Goal: Task Accomplishment & Management: Use online tool/utility

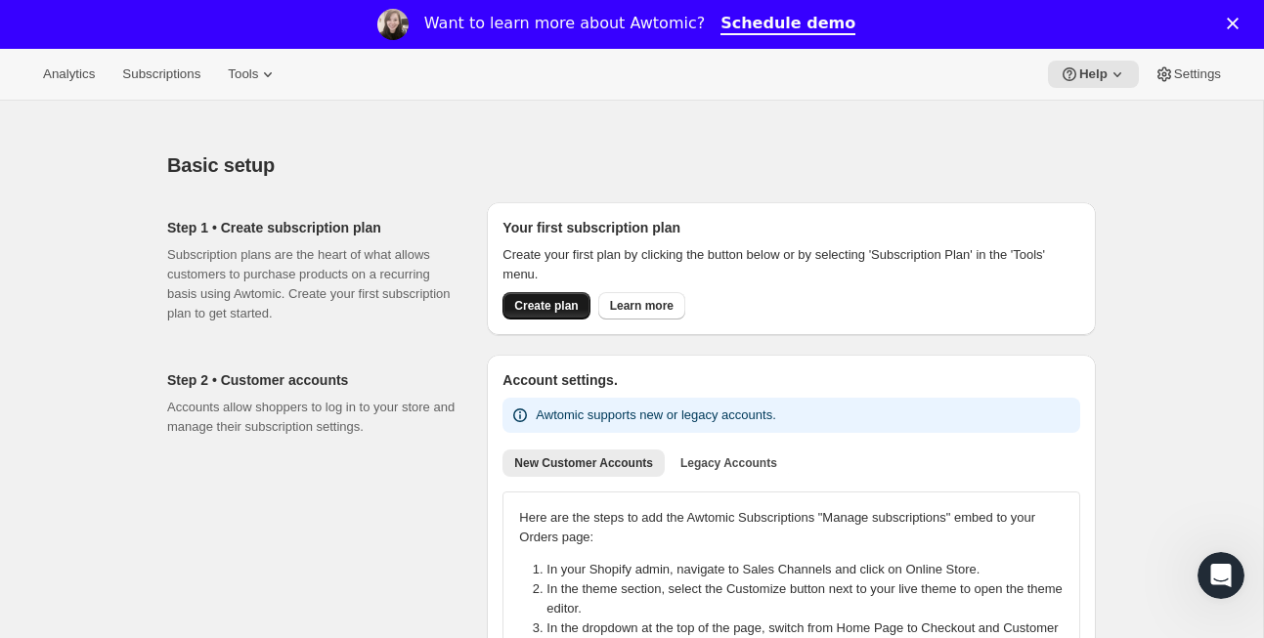
click at [530, 309] on span "Create plan" at bounding box center [546, 306] width 64 height 16
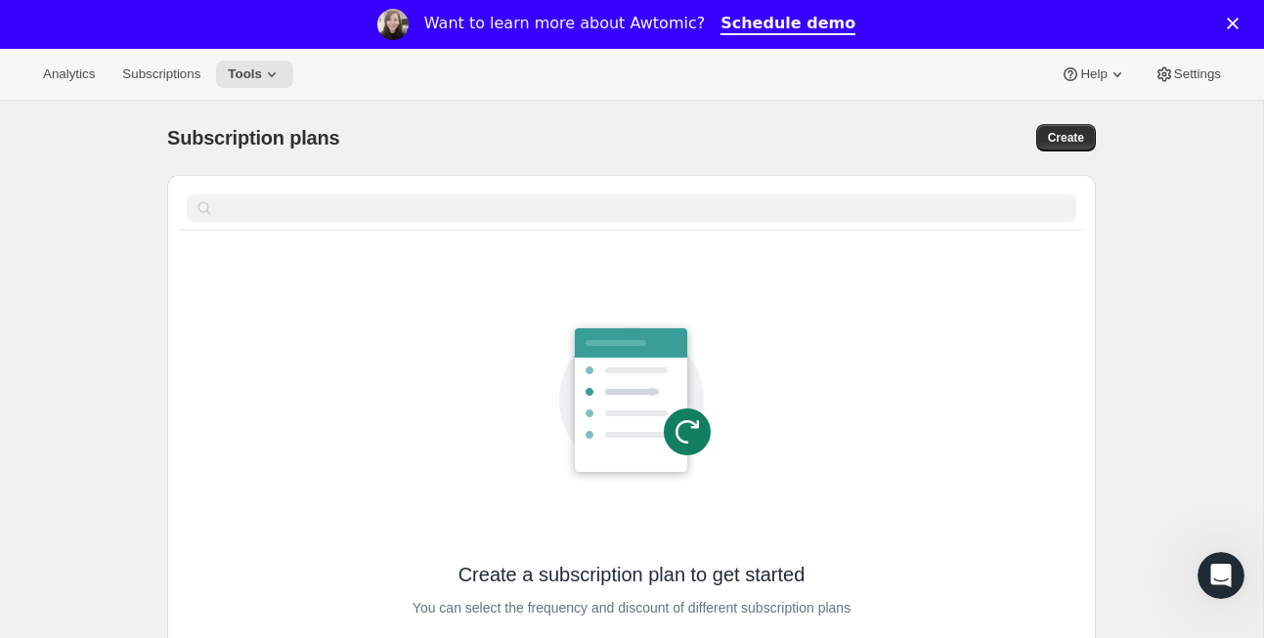
scroll to position [1, 0]
click at [256, 89] on div "Analytics Subscriptions Tools Help Settings" at bounding box center [632, 74] width 1264 height 52
click at [254, 74] on span "Tools" at bounding box center [245, 74] width 34 height 16
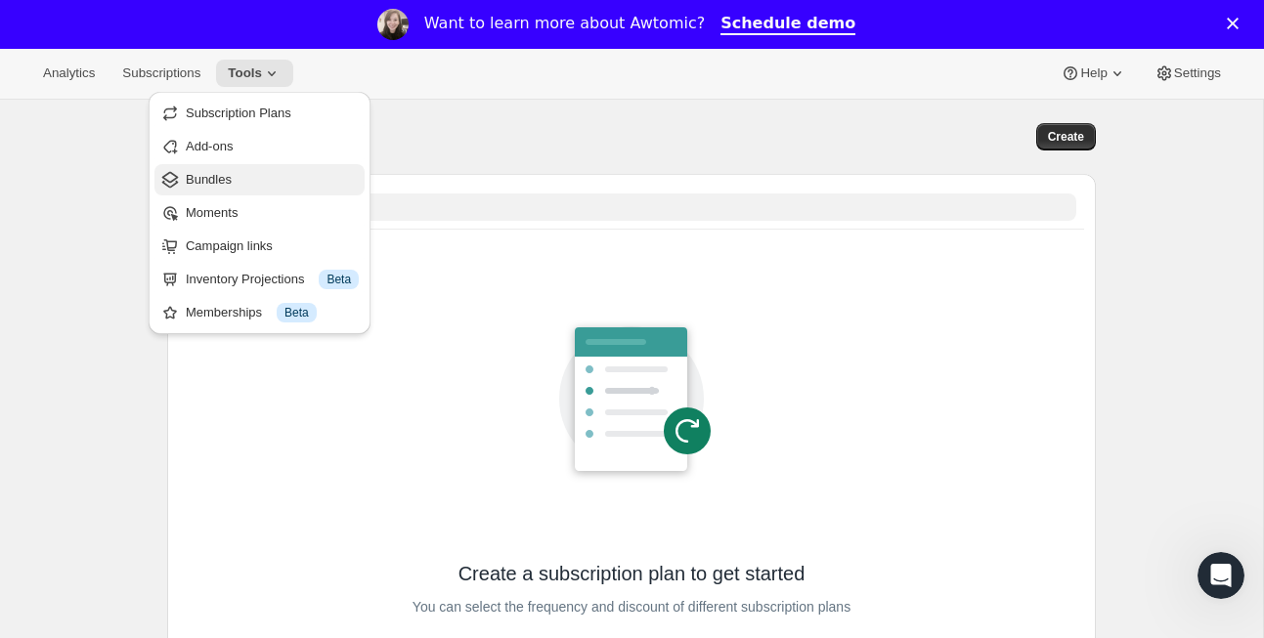
click at [249, 165] on button "Bundles" at bounding box center [259, 179] width 210 height 31
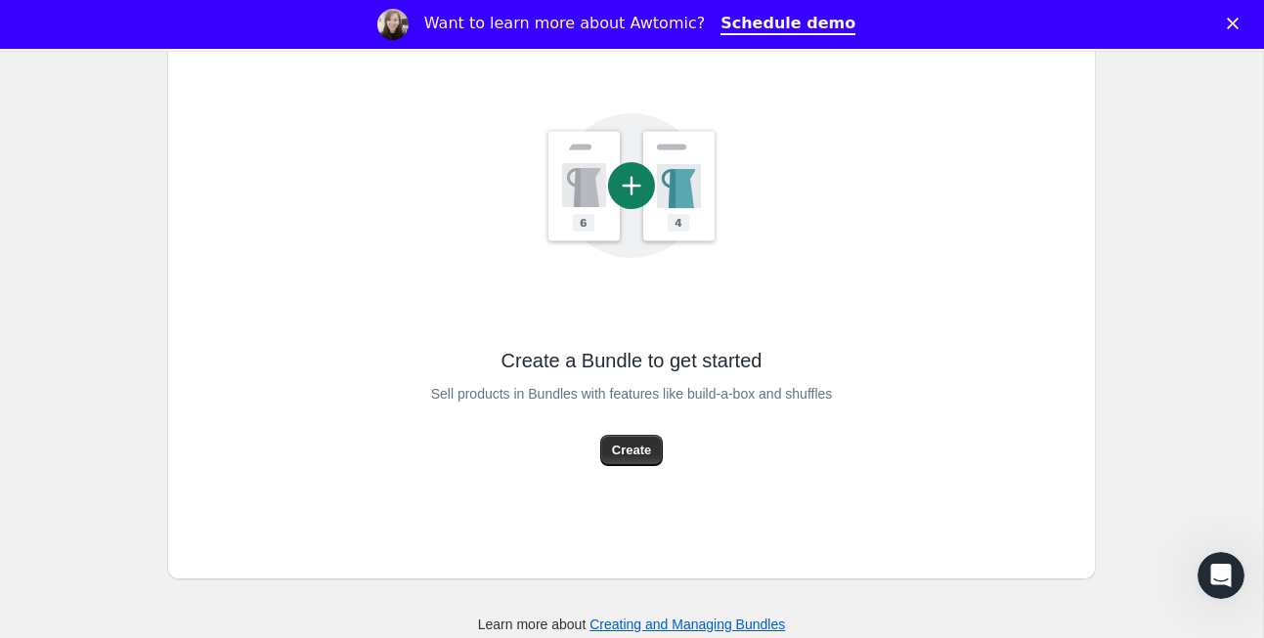
scroll to position [362, 0]
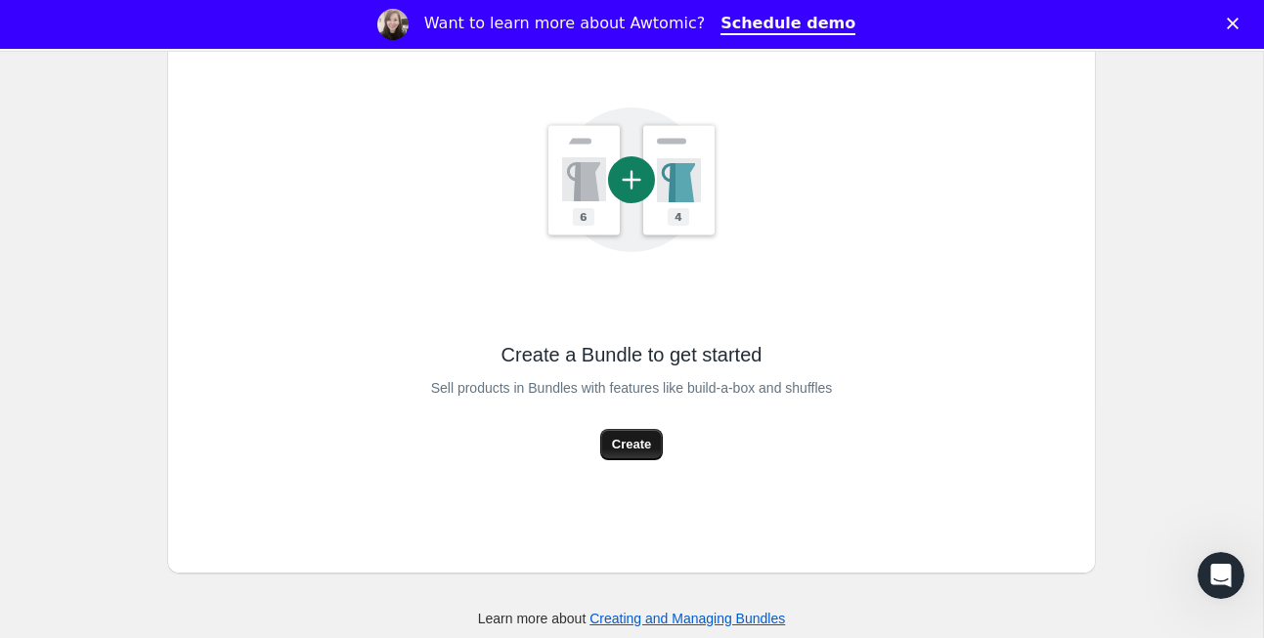
click at [649, 447] on span "Create" at bounding box center [631, 445] width 39 height 20
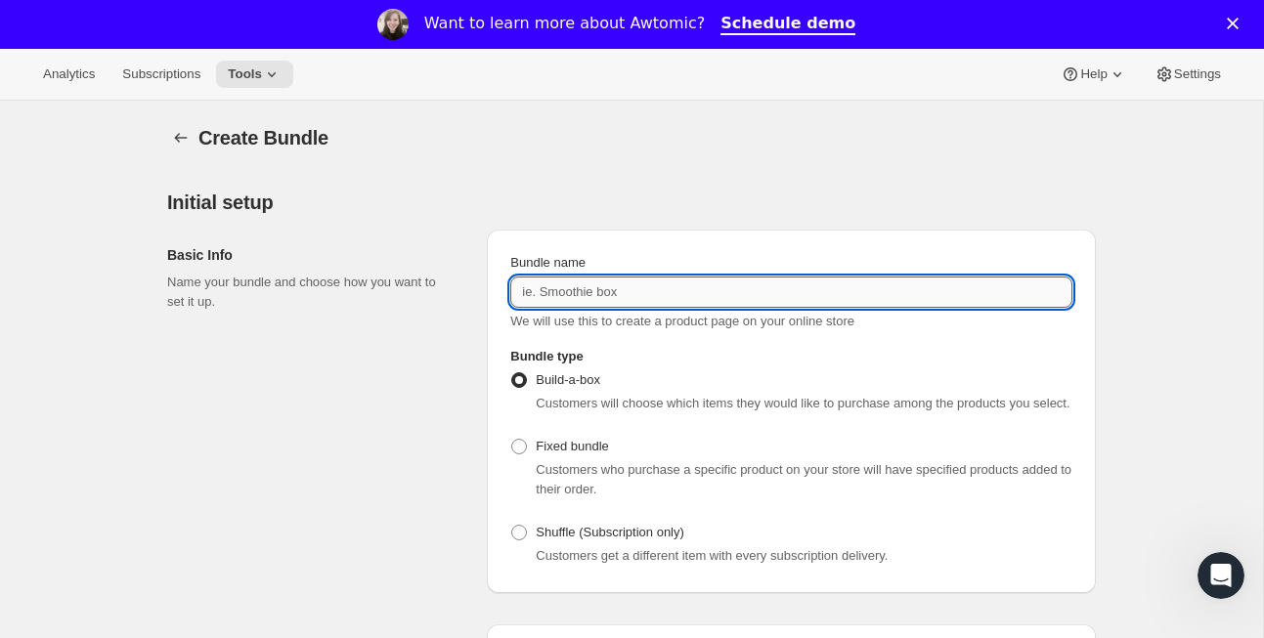
click at [583, 302] on input "Bundle name" at bounding box center [791, 292] width 562 height 31
click at [561, 286] on input "Build a Cup" at bounding box center [791, 292] width 562 height 31
type input "Build Your Cup"
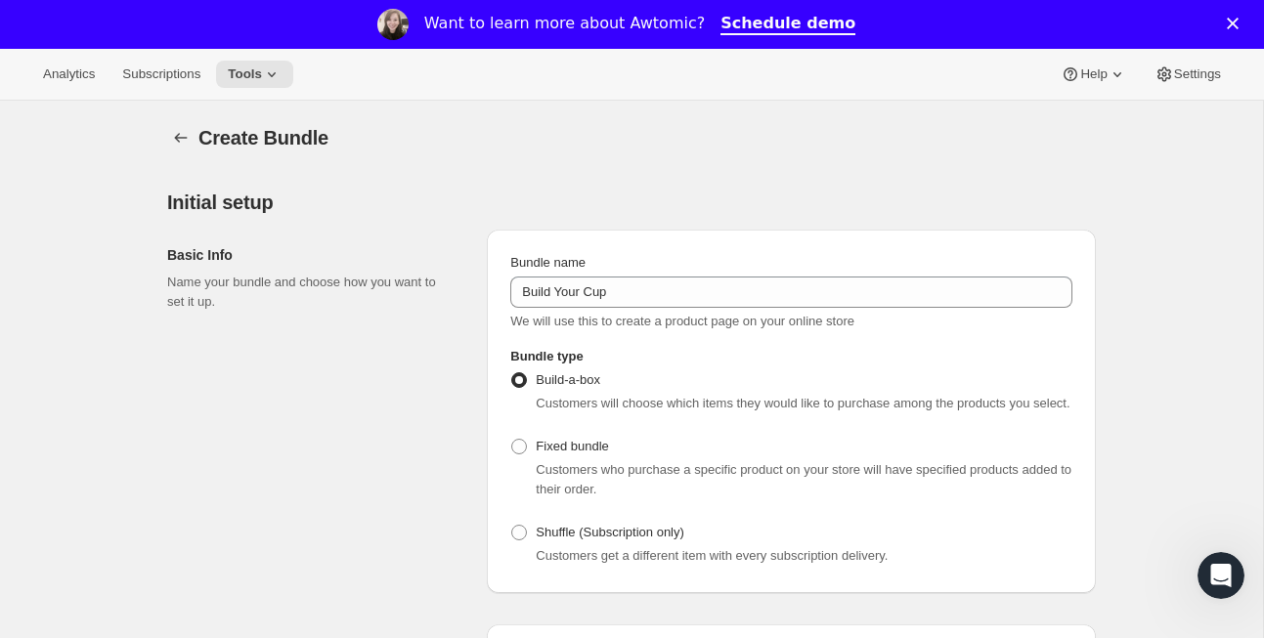
click at [584, 323] on span "We will use this to create a product page on your online store" at bounding box center [682, 321] width 344 height 15
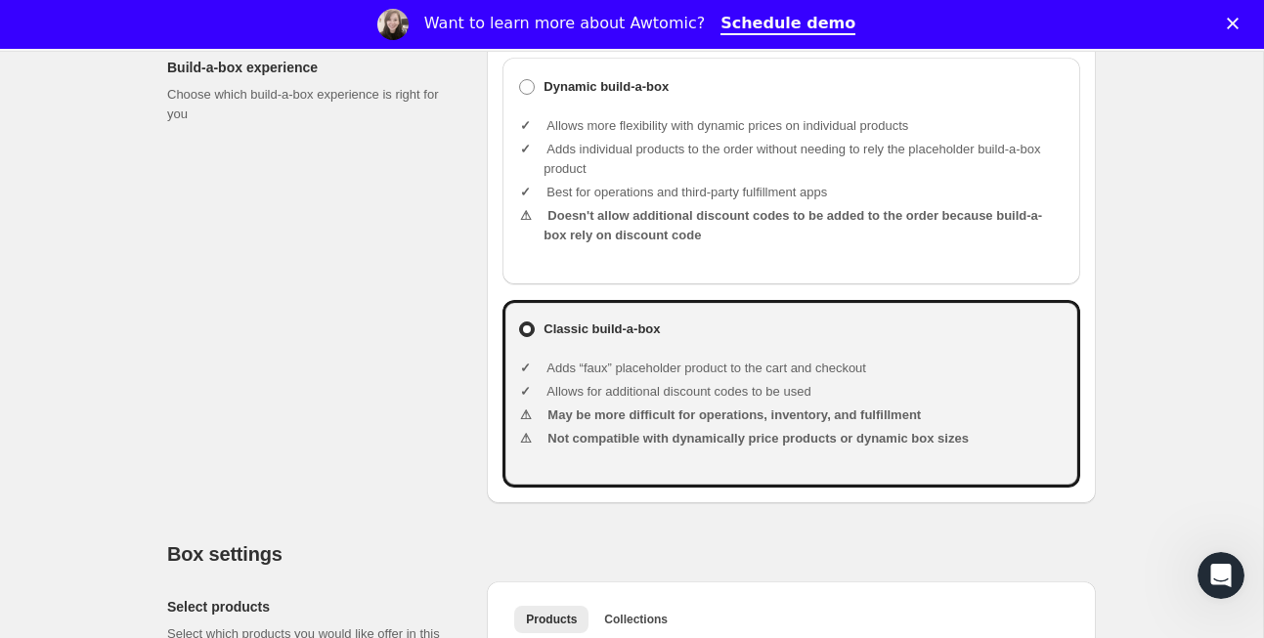
scroll to position [509, 0]
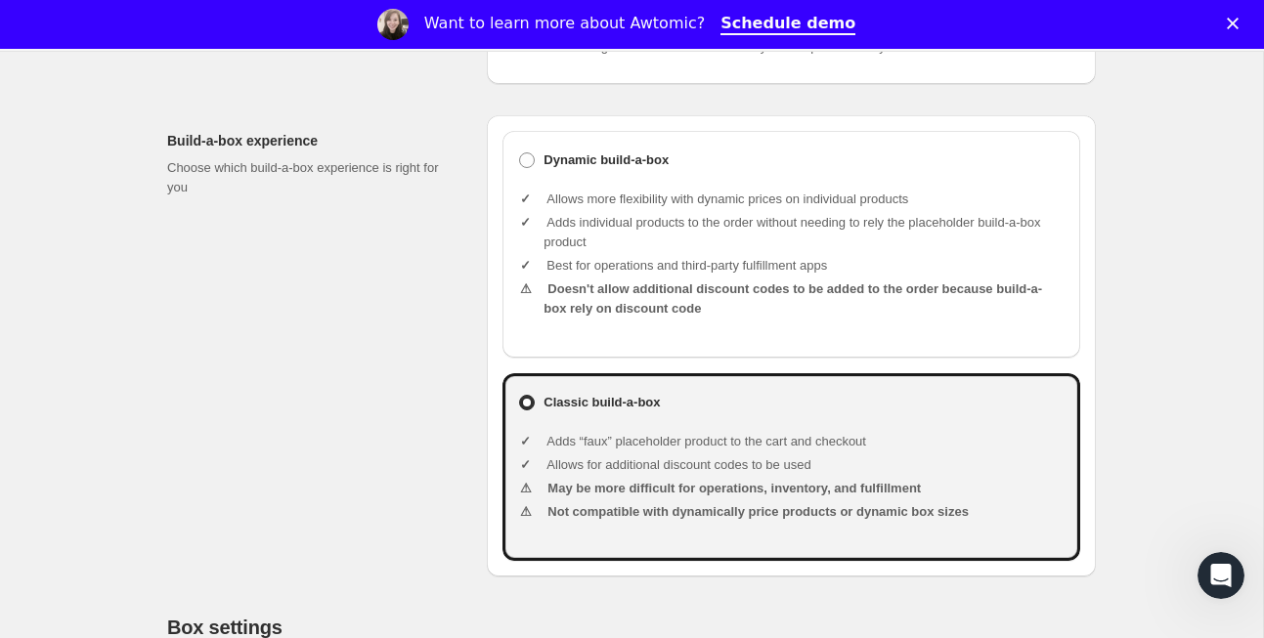
click at [640, 252] on li "Adds individual products to the order without needing to rely the placeholder b…" at bounding box center [804, 232] width 521 height 39
click at [528, 168] on span at bounding box center [527, 161] width 16 height 16
click at [520, 154] on input "Dynamic build-a-box" at bounding box center [519, 153] width 1 height 1
radio input "true"
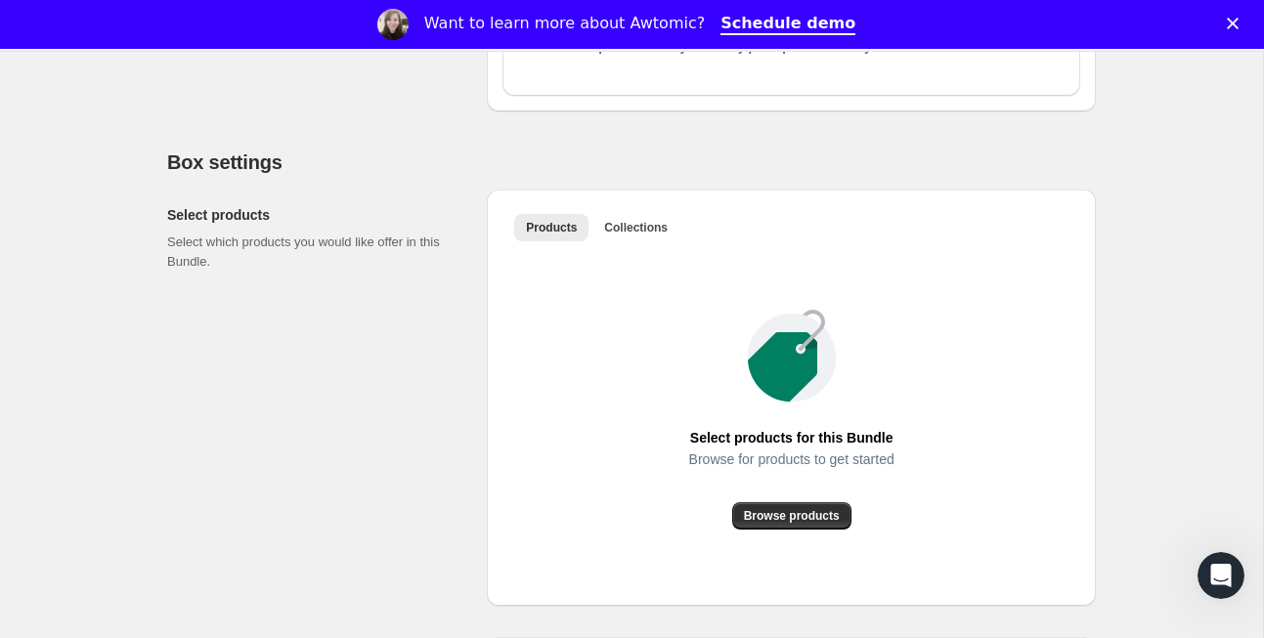
scroll to position [972, 0]
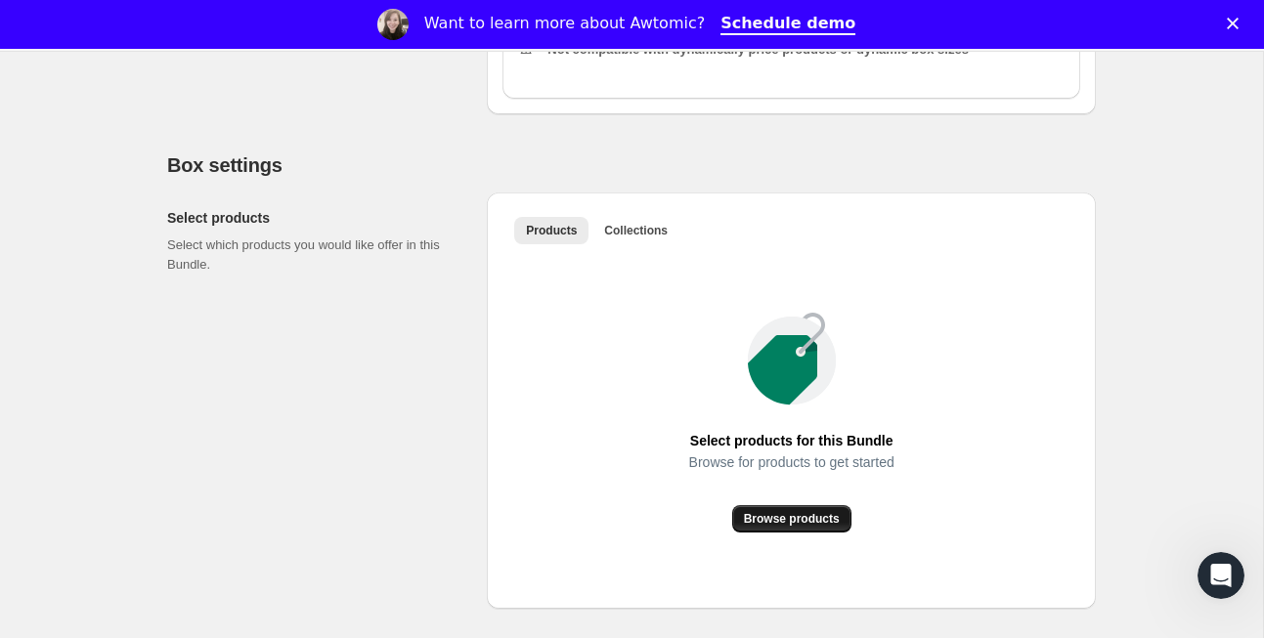
click at [779, 527] on button "Browse products" at bounding box center [791, 518] width 119 height 27
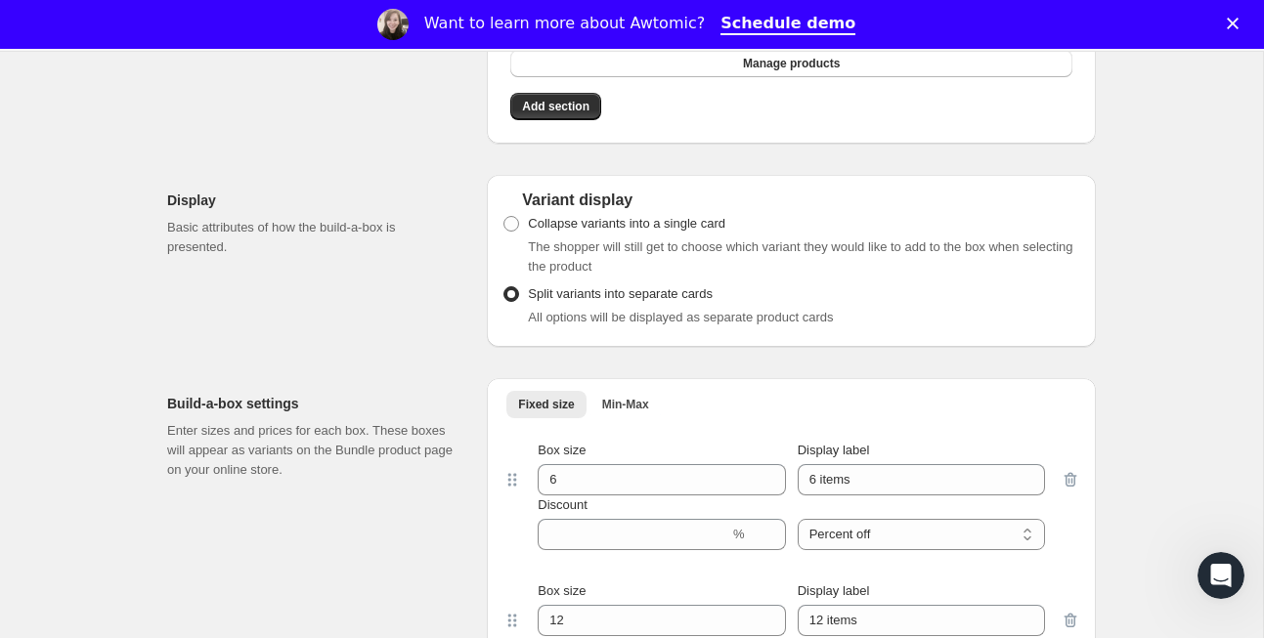
scroll to position [1682, 0]
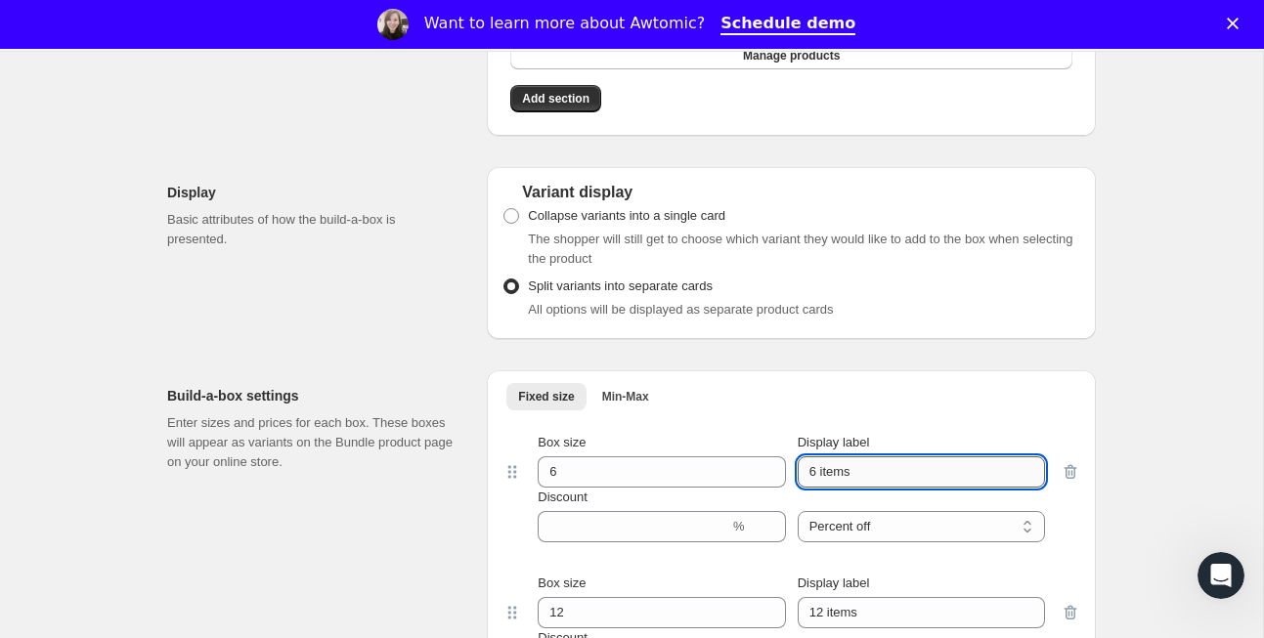
click at [880, 488] on input "6 items" at bounding box center [921, 472] width 247 height 31
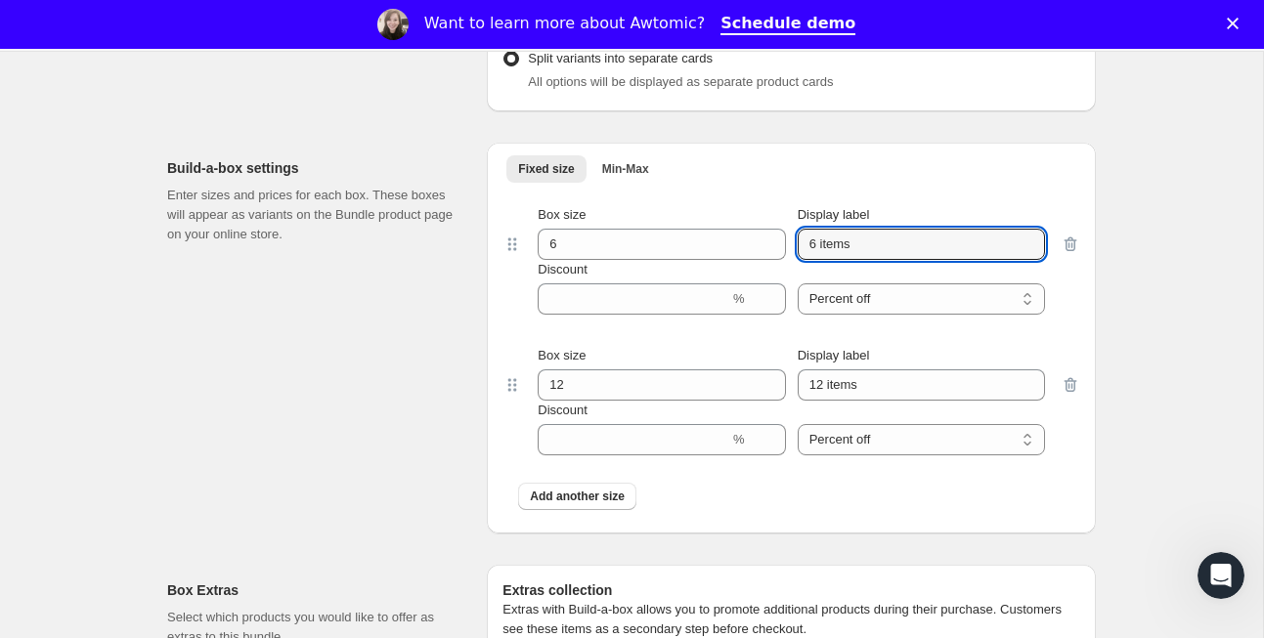
scroll to position [1948, 0]
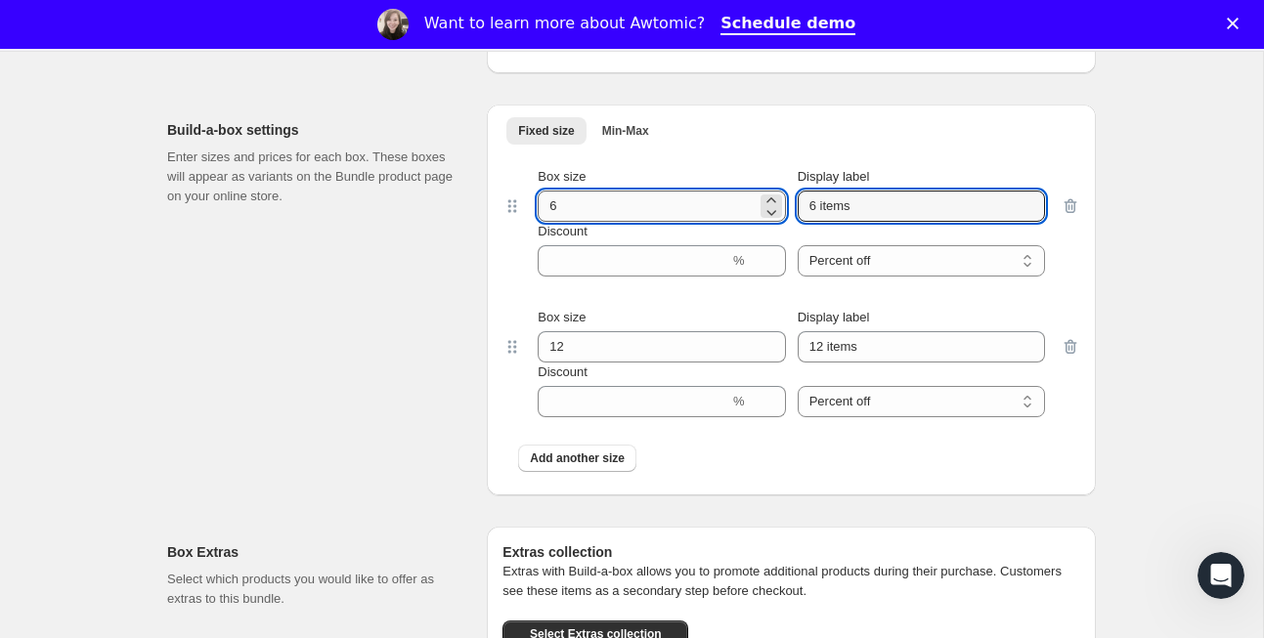
click at [576, 222] on input "6" at bounding box center [647, 206] width 218 height 31
click at [576, 222] on input "63" at bounding box center [647, 206] width 218 height 31
drag, startPoint x: 576, startPoint y: 240, endPoint x: 538, endPoint y: 240, distance: 38.1
click at [538, 222] on input "63" at bounding box center [647, 206] width 218 height 31
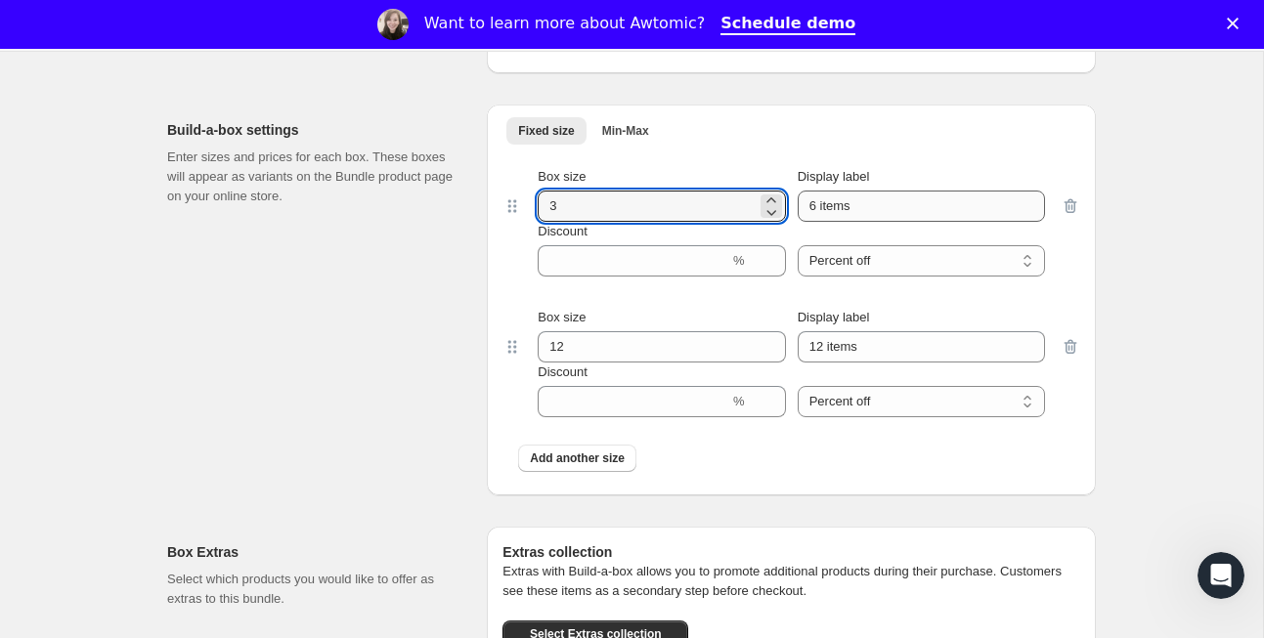
type input "3"
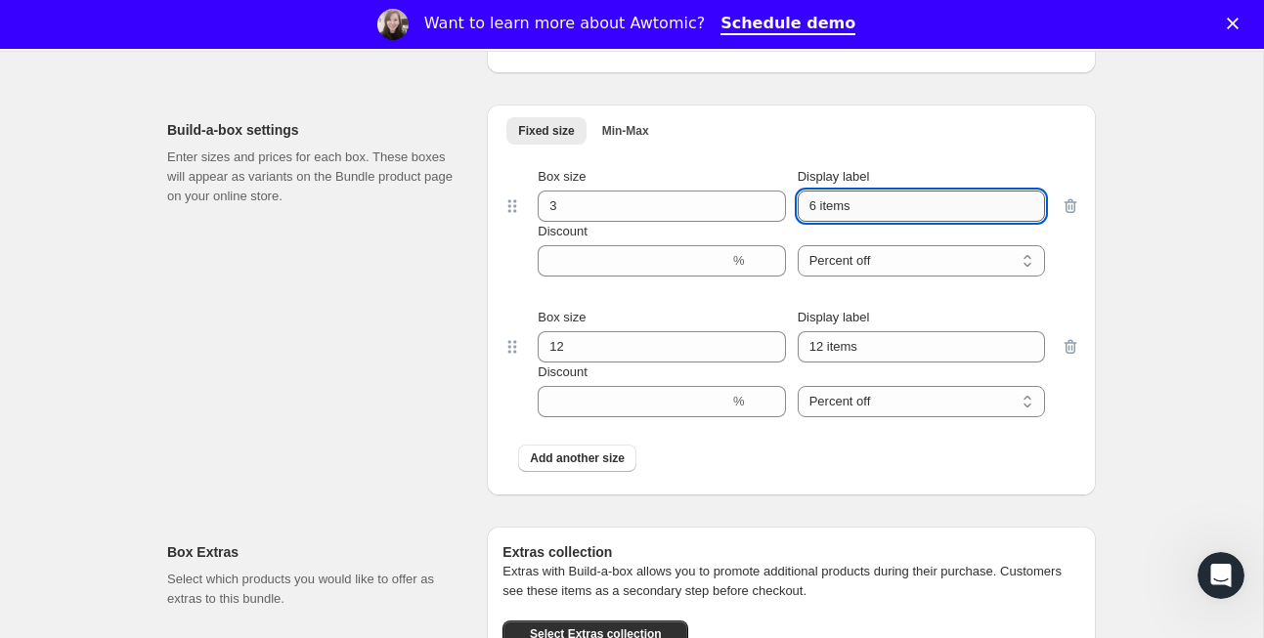
click at [823, 222] on input "6 items" at bounding box center [921, 206] width 247 height 31
type input "3 tea tubes"
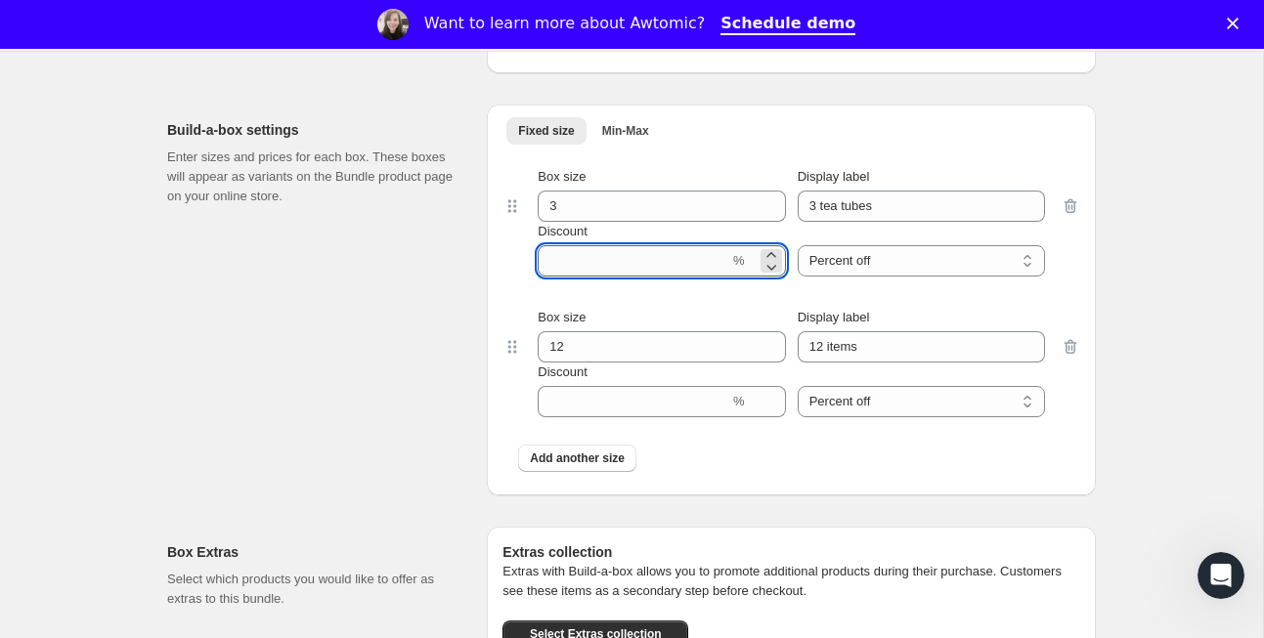
click at [626, 277] on input "Discount" at bounding box center [634, 260] width 192 height 31
type input "10"
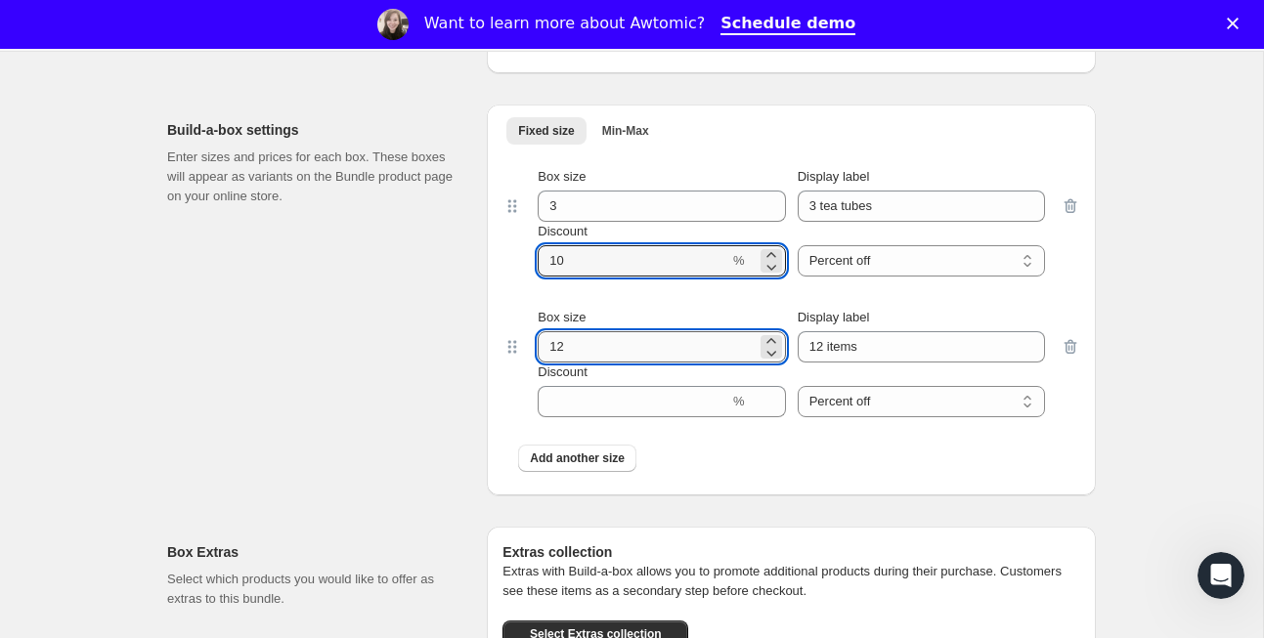
click at [618, 363] on input "12" at bounding box center [647, 346] width 218 height 31
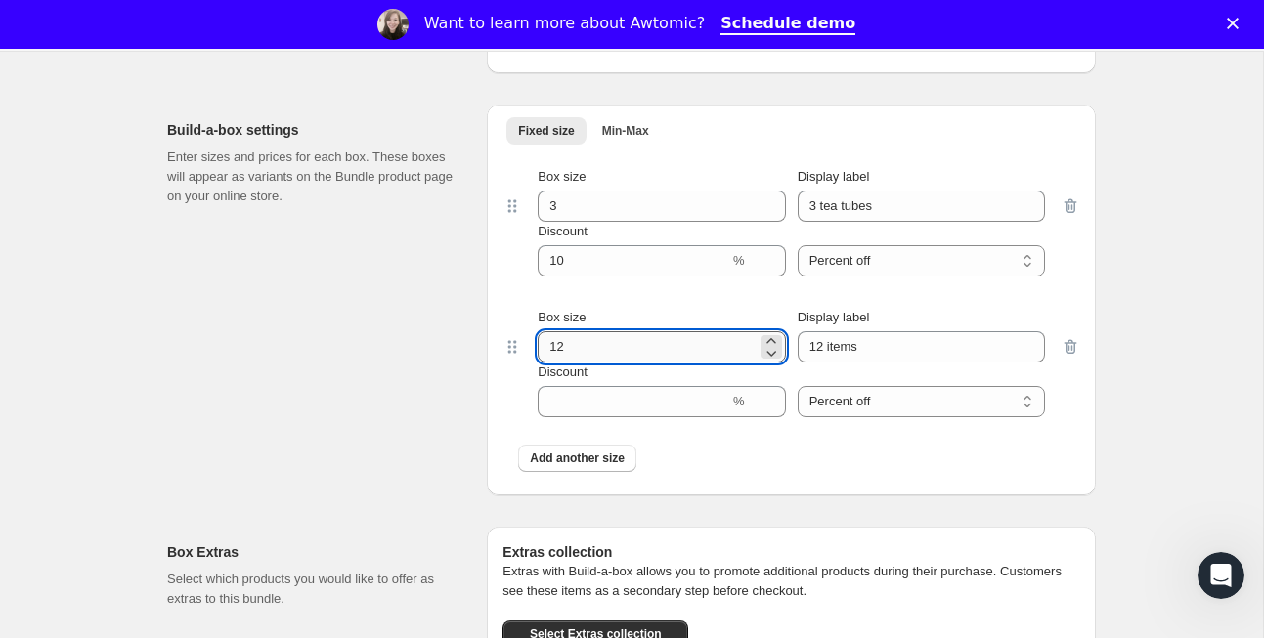
click at [618, 363] on input "12" at bounding box center [647, 346] width 218 height 31
type input "6"
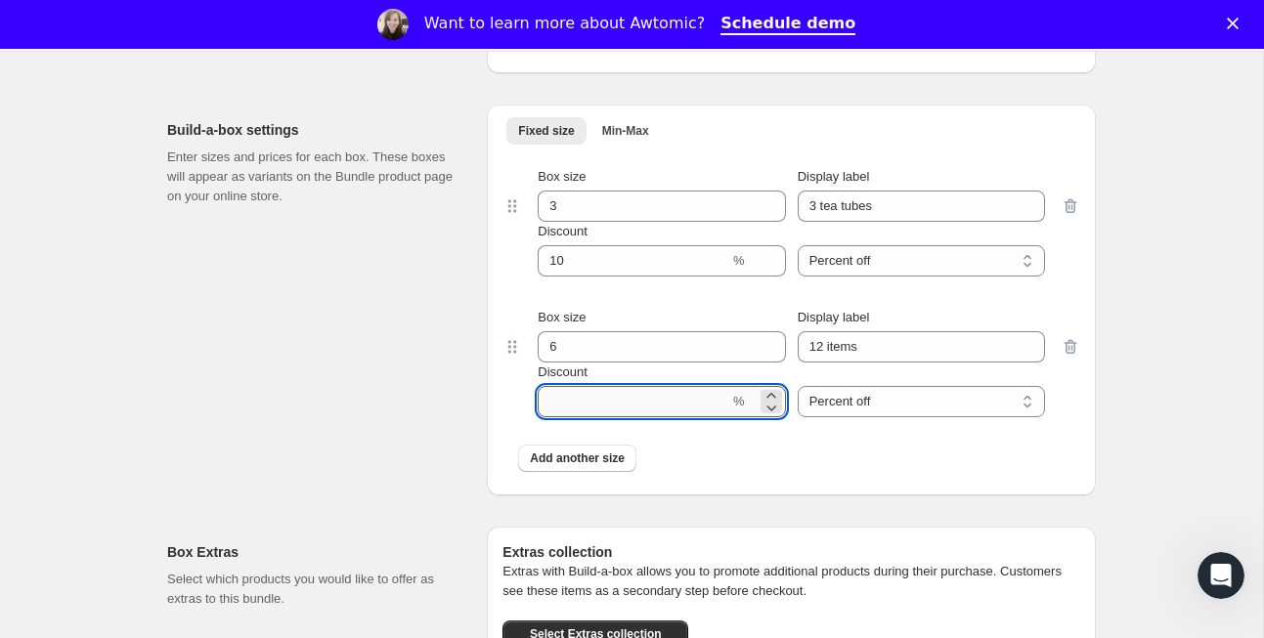
click at [594, 417] on input "Discount" at bounding box center [634, 401] width 192 height 31
type input "12"
click at [584, 466] on span "Add another size" at bounding box center [577, 459] width 95 height 16
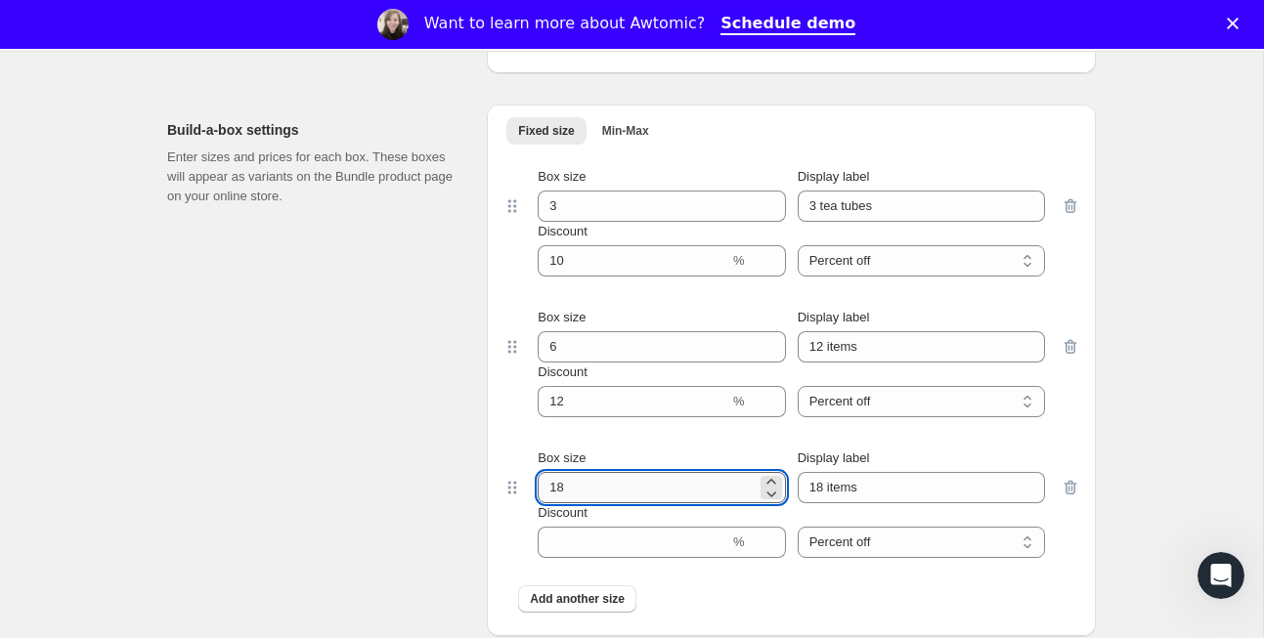
click at [584, 504] on input "18" at bounding box center [647, 487] width 218 height 31
type input "8"
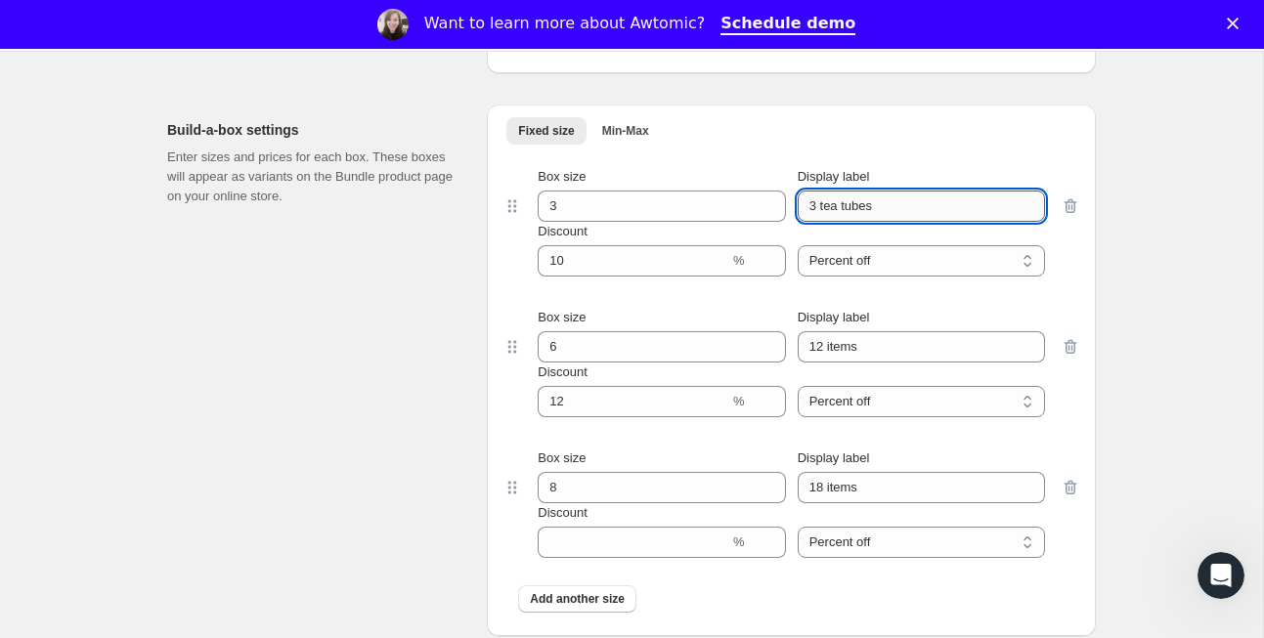
drag, startPoint x: 903, startPoint y: 234, endPoint x: 823, endPoint y: 231, distance: 80.2
click at [823, 222] on input "3 tea tubes" at bounding box center [921, 206] width 247 height 31
type input "3 Pack"
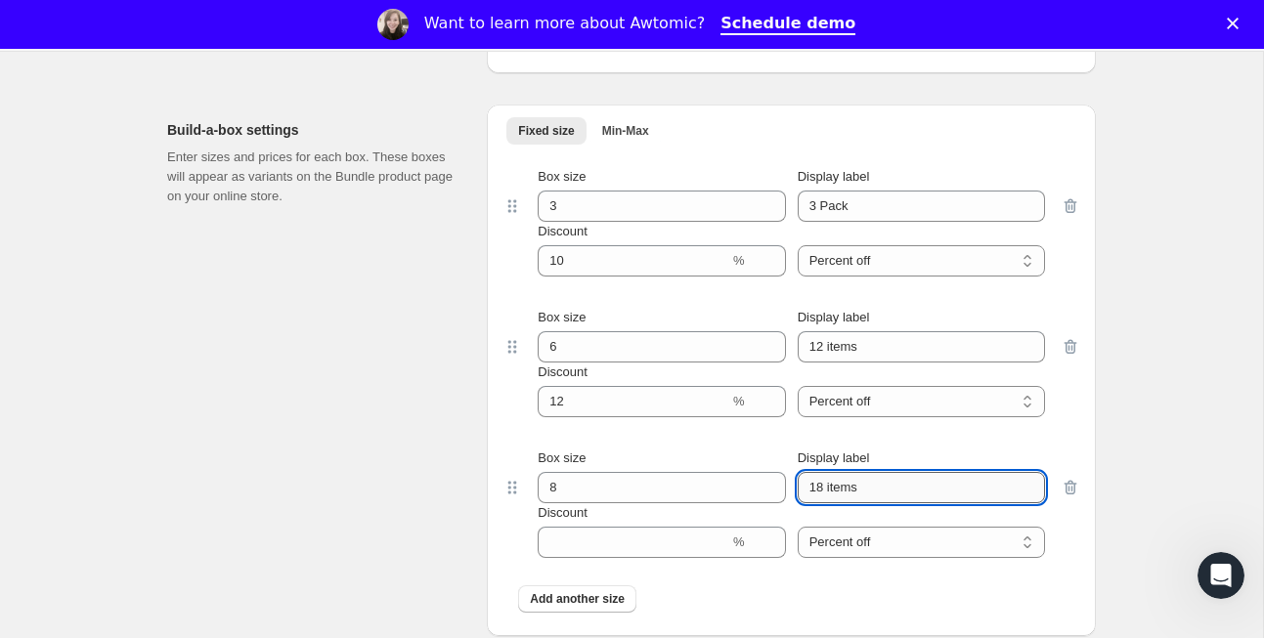
click at [881, 504] on input "18 items" at bounding box center [921, 487] width 247 height 31
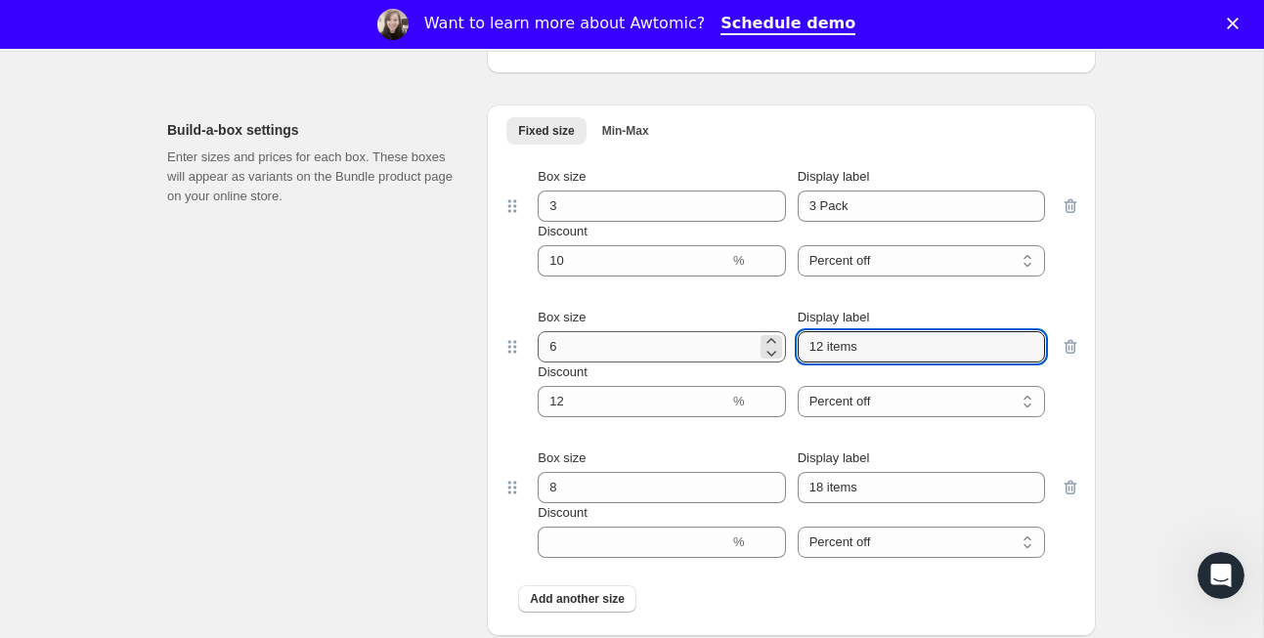
drag, startPoint x: 874, startPoint y: 375, endPoint x: 703, endPoint y: 371, distance: 171.2
click at [703, 363] on div "Box size 6 Display label 12 items" at bounding box center [791, 335] width 507 height 55
type input "6 Pack"
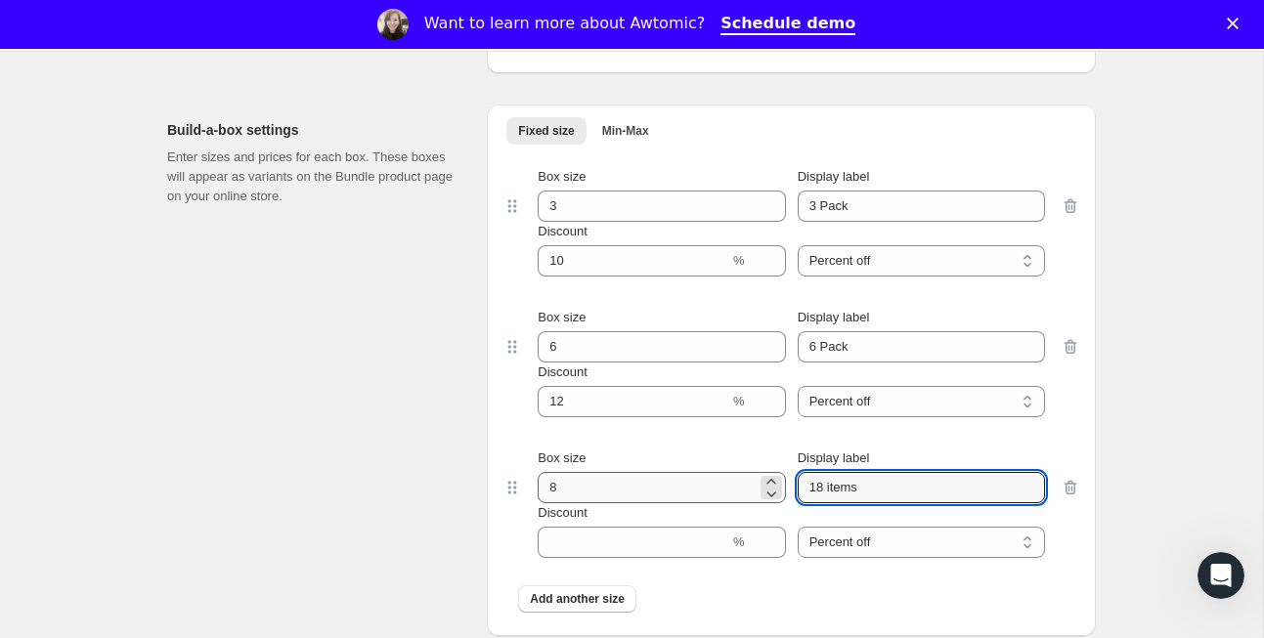
drag, startPoint x: 903, startPoint y: 509, endPoint x: 730, endPoint y: 513, distance: 173.1
click at [730, 504] on div "Box size 8 Display label 18 items" at bounding box center [791, 476] width 507 height 55
type input "*"
type input "8 Pack"
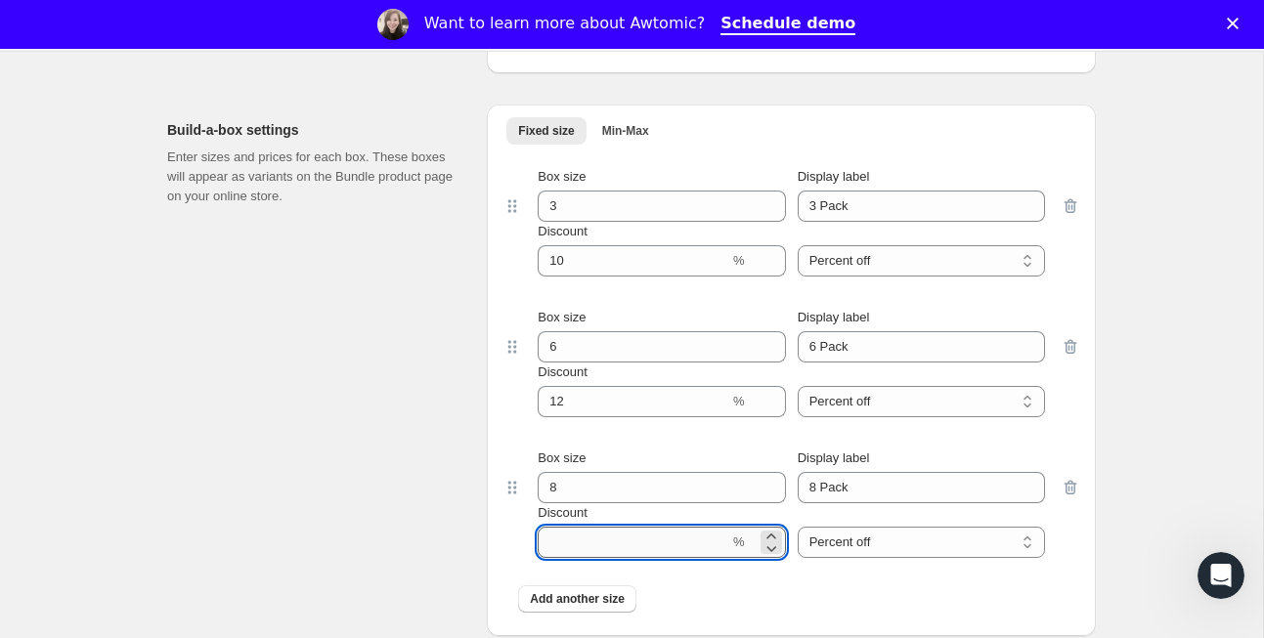
click at [643, 558] on input "Discount" at bounding box center [634, 542] width 192 height 31
type input "15"
click at [402, 507] on div "Build-a-box settings Enter sizes and prices for each box. These boxes will appe…" at bounding box center [319, 371] width 304 height 532
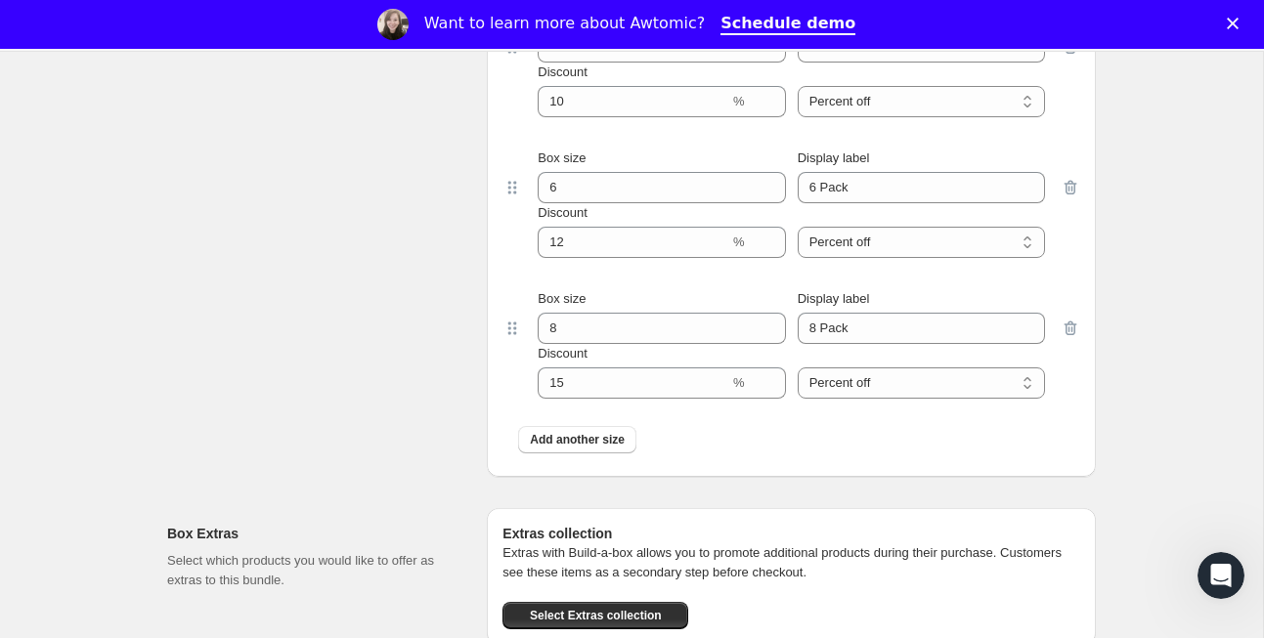
scroll to position [2102, 0]
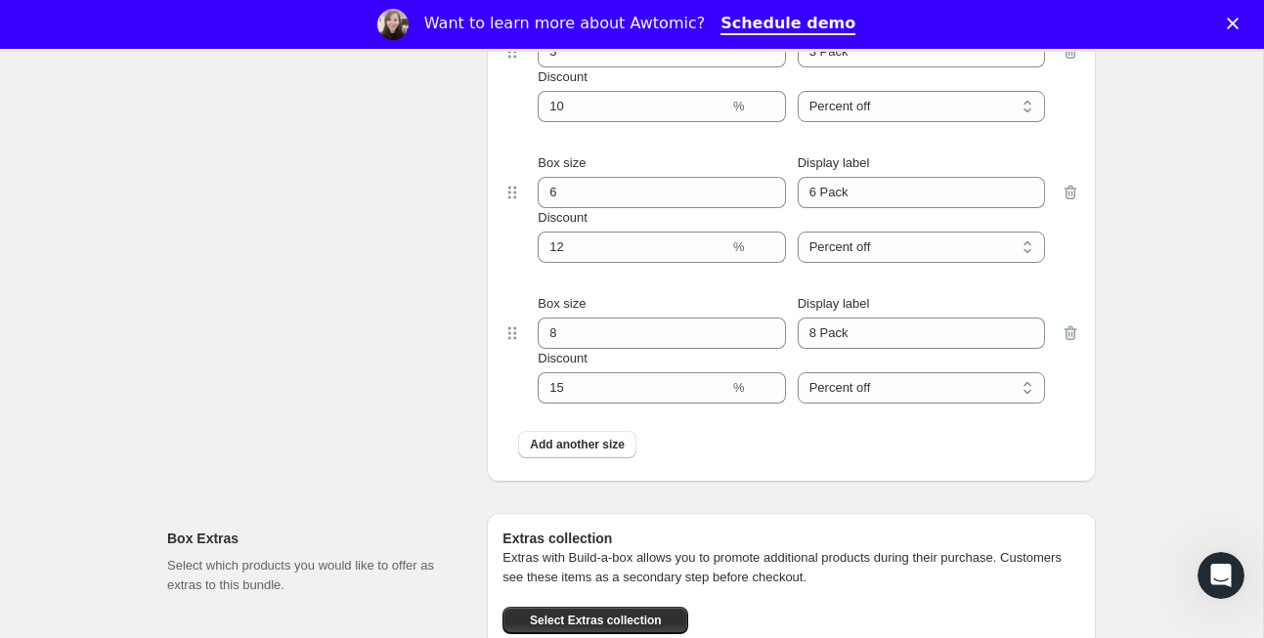
click at [383, 482] on div "Build-a-box settings Enter sizes and prices for each box. These boxes will appe…" at bounding box center [319, 216] width 304 height 532
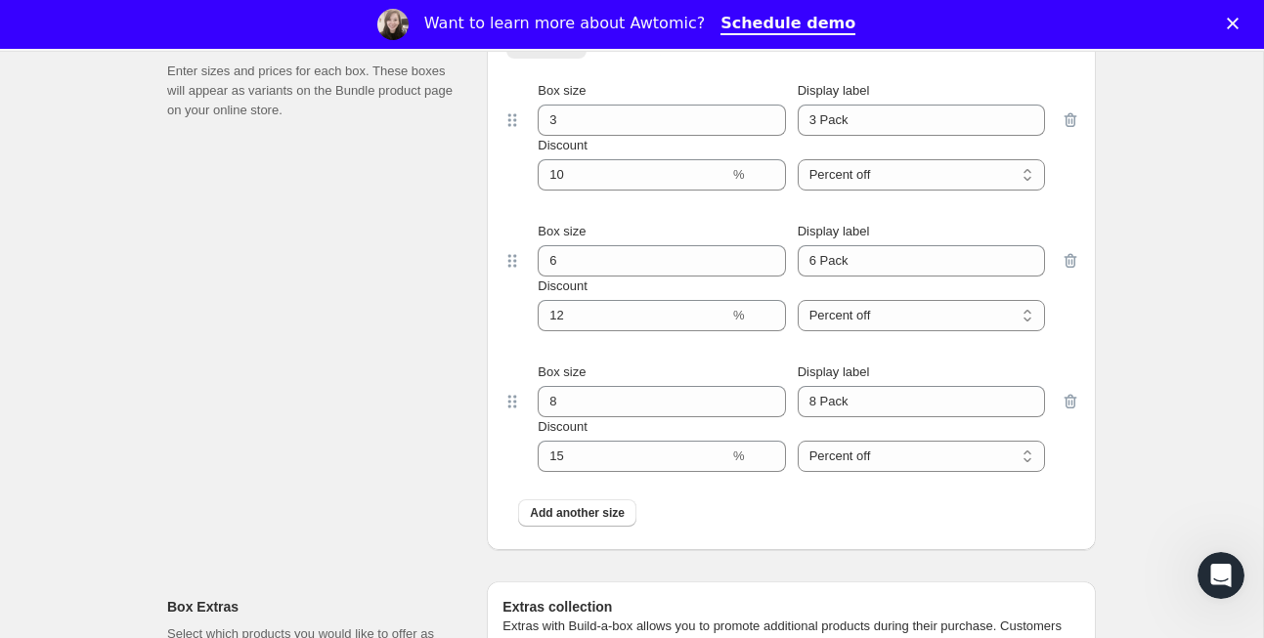
scroll to position [1991, 0]
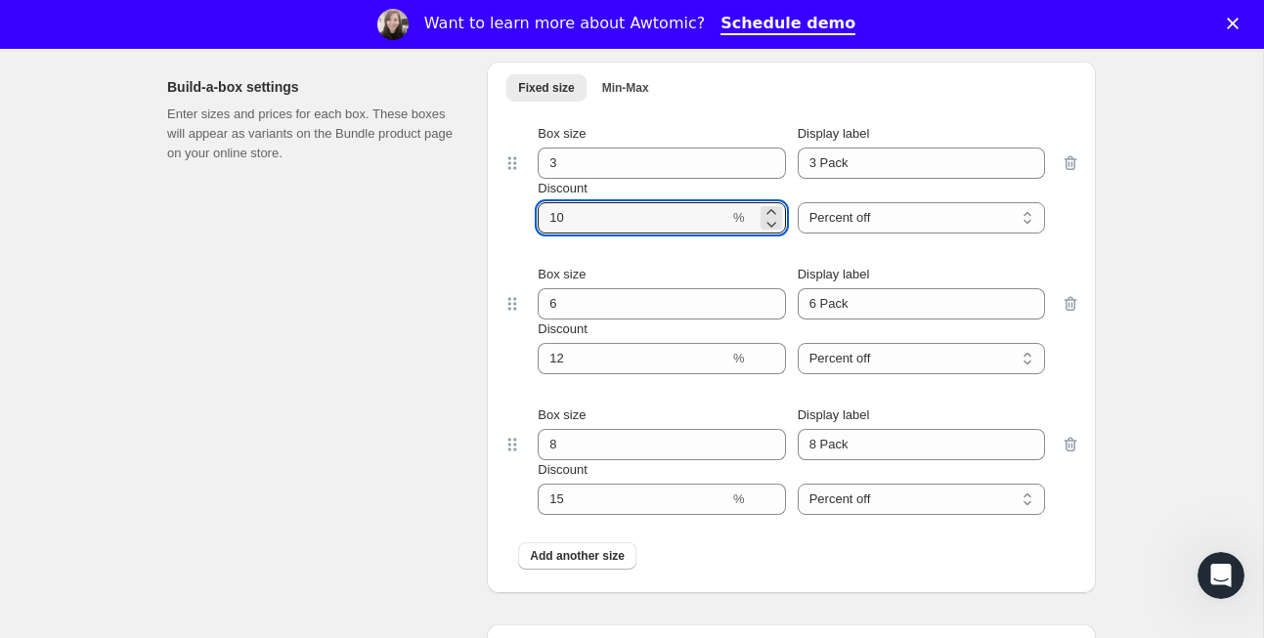
drag, startPoint x: 563, startPoint y: 237, endPoint x: 506, endPoint y: 237, distance: 56.7
click at [506, 237] on div "Box size 3 Display label 3 Pack Discount % Percent off Amount off Percent off" at bounding box center [792, 179] width 578 height 141
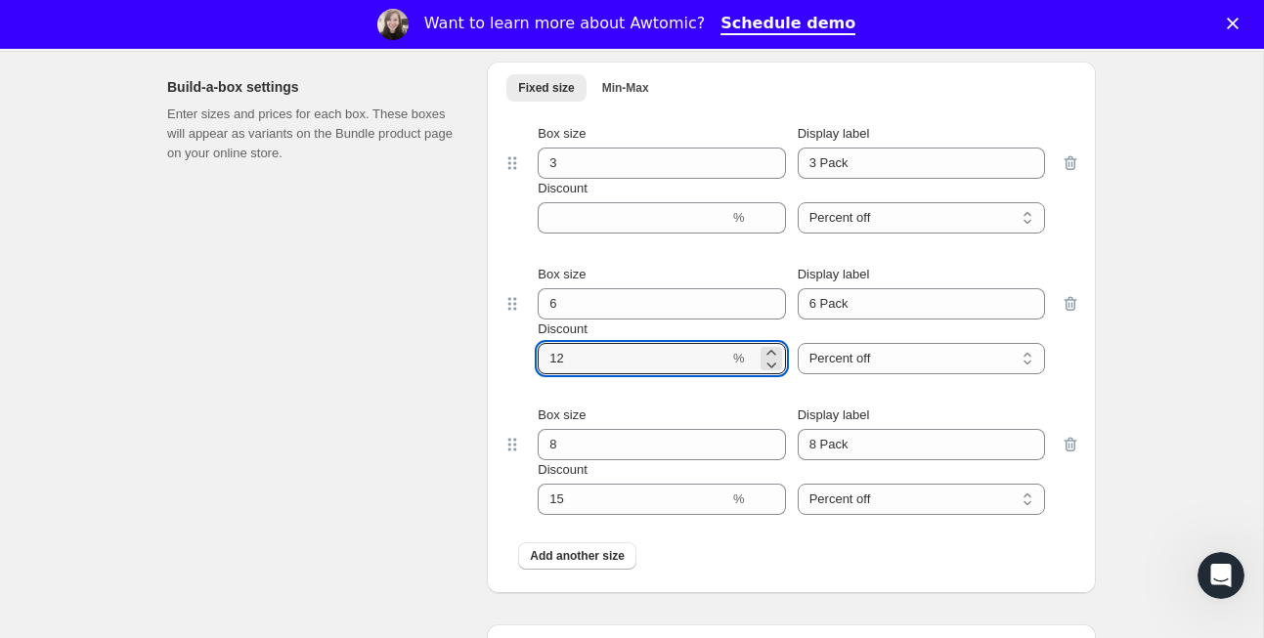
drag, startPoint x: 570, startPoint y: 384, endPoint x: 502, endPoint y: 381, distance: 68.5
click at [504, 382] on div "Box size 6 Display label 6 Pack Discount % Percent off Amount off Percent off" at bounding box center [792, 319] width 578 height 141
type input "10"
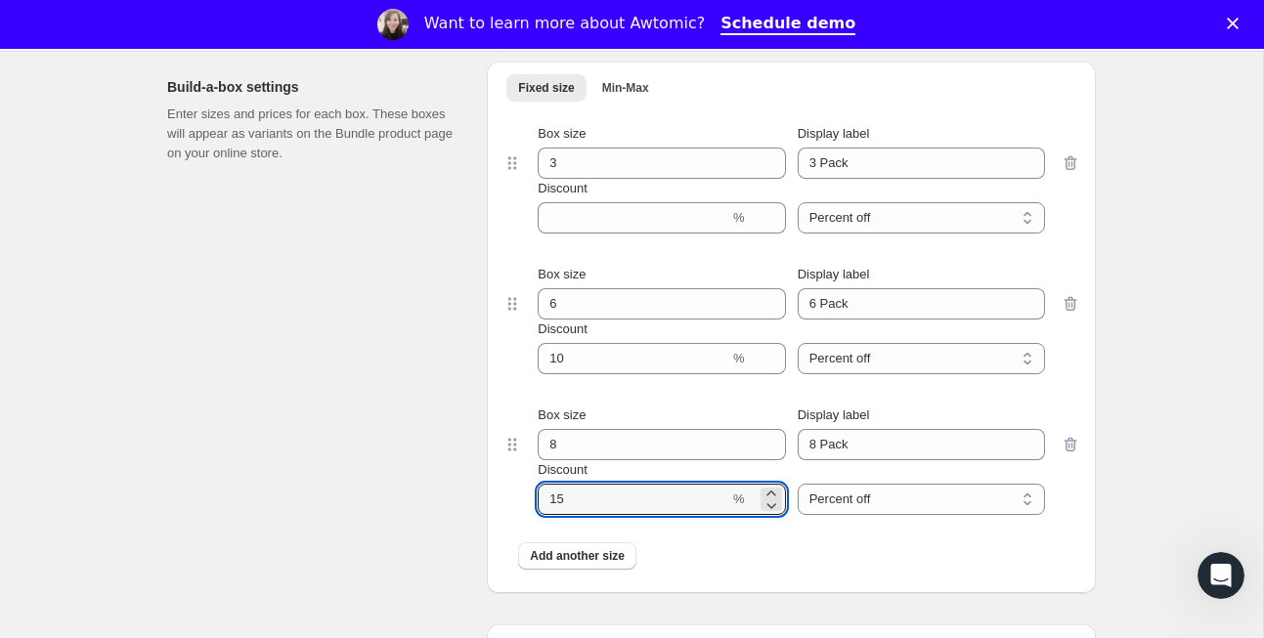
drag, startPoint x: 570, startPoint y: 523, endPoint x: 515, endPoint y: 523, distance: 54.8
click at [515, 523] on div "Box size 8 Display label 8 Pack Discount % Percent off Amount off Percent off" at bounding box center [792, 460] width 578 height 141
type input "12"
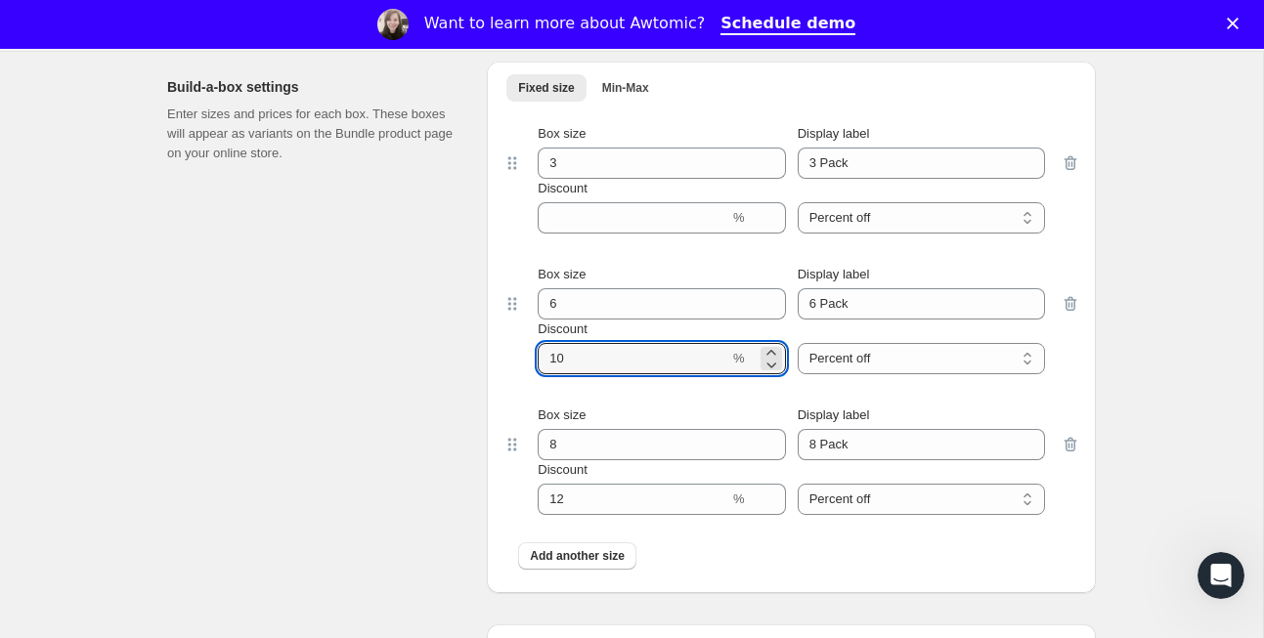
drag, startPoint x: 588, startPoint y: 390, endPoint x: 489, endPoint y: 390, distance: 98.8
click at [489, 390] on div "Fixed size Min-Max More views Fixed size Min-Max More views Box size 3 Display …" at bounding box center [791, 328] width 609 height 532
type input "12"
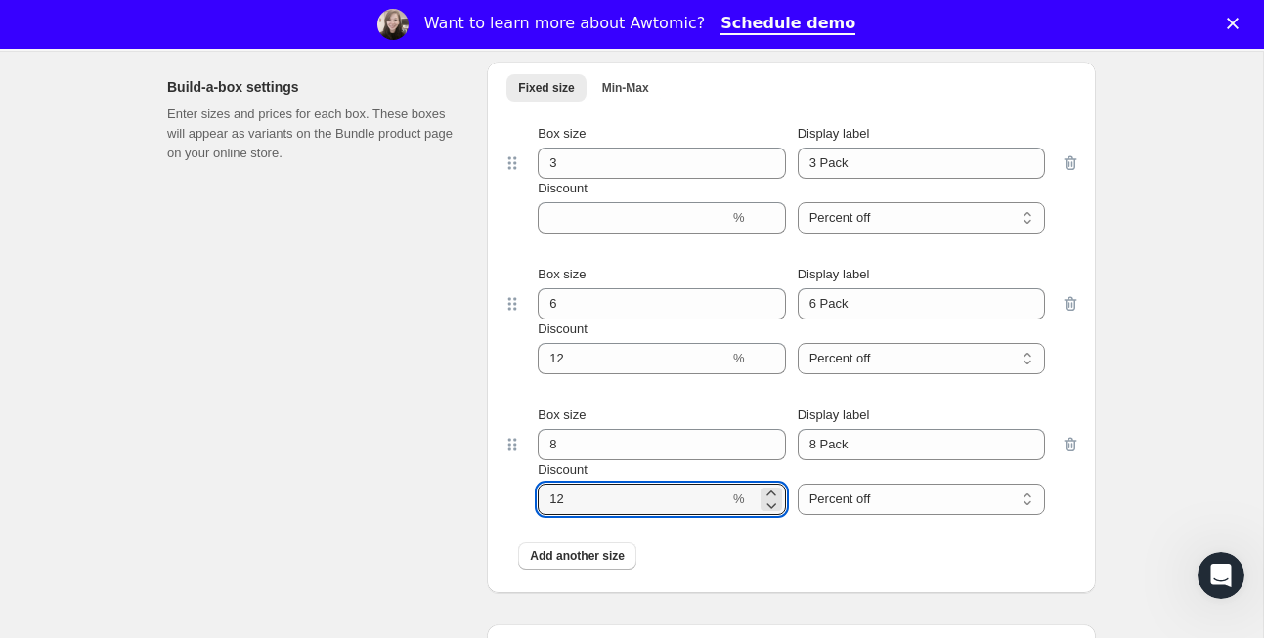
drag, startPoint x: 562, startPoint y: 521, endPoint x: 369, endPoint y: 522, distance: 193.6
click at [369, 522] on div "Build-a-box settings Enter sizes and prices for each box. These boxes will appe…" at bounding box center [631, 320] width 929 height 548
type input "15"
click at [222, 516] on div "Build-a-box settings Enter sizes and prices for each box. These boxes will appe…" at bounding box center [319, 328] width 304 height 532
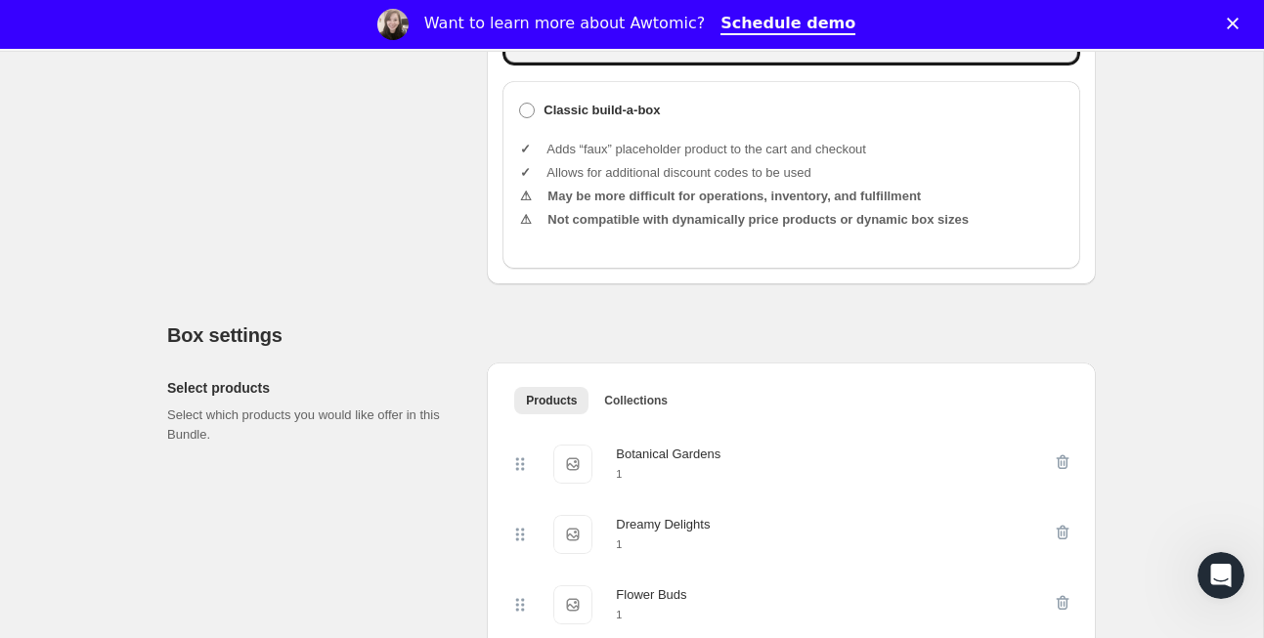
scroll to position [0, 0]
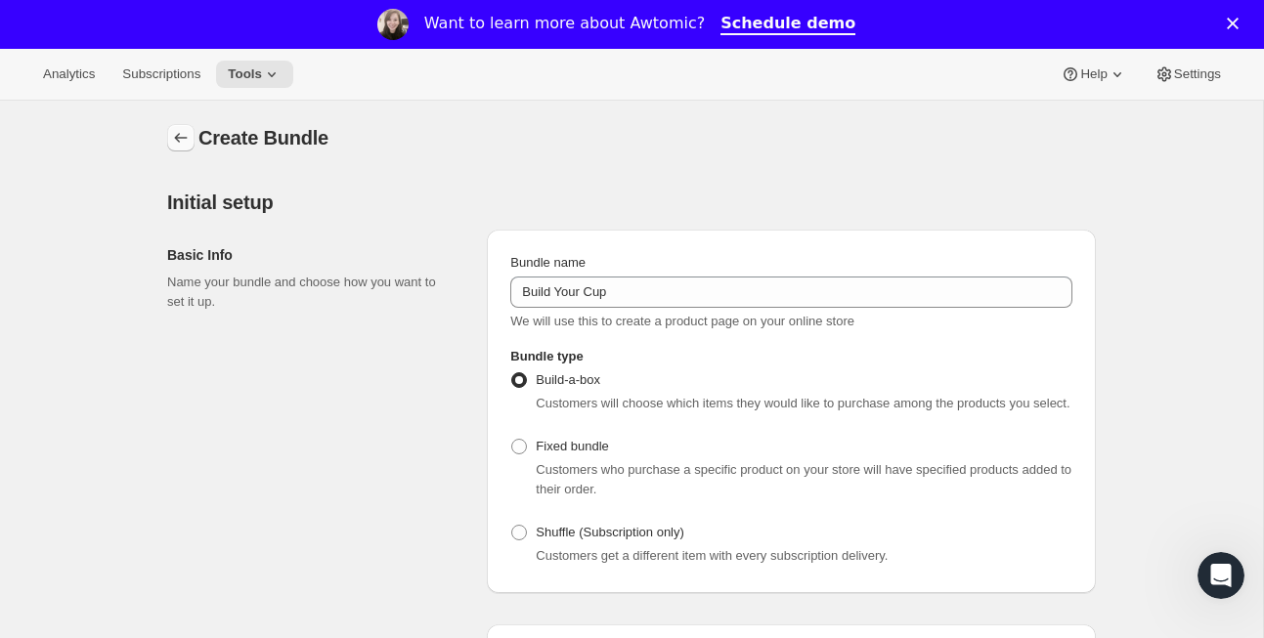
click at [177, 139] on icon "Bundles" at bounding box center [181, 138] width 13 height 10
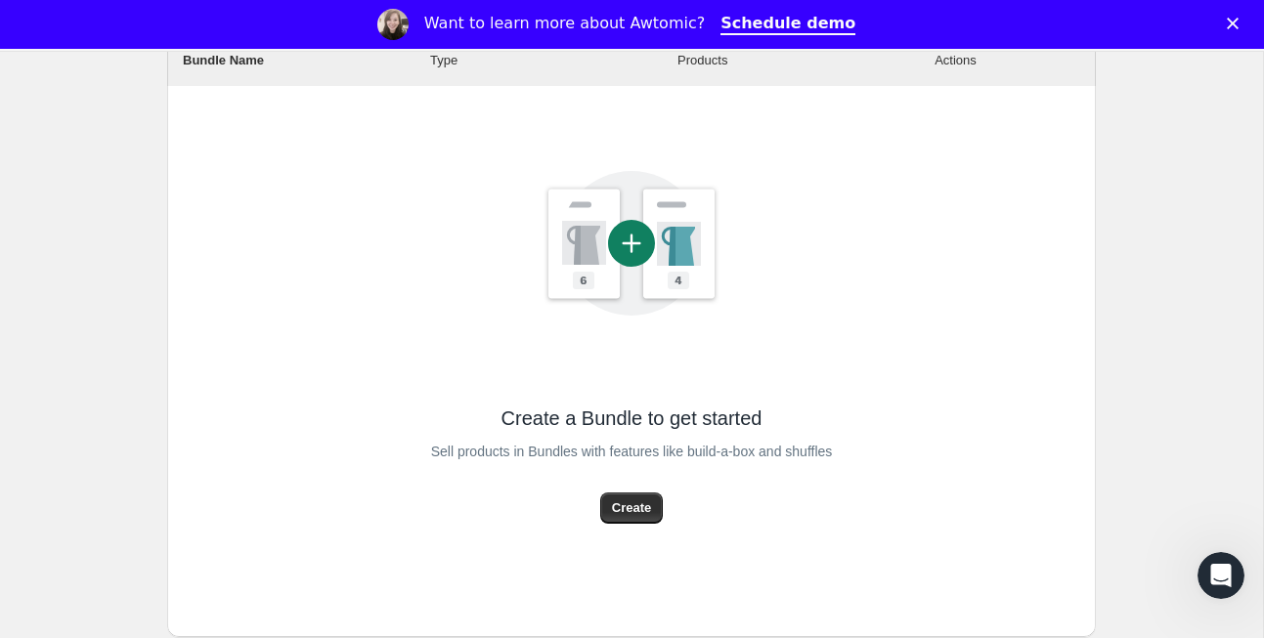
scroll to position [370, 0]
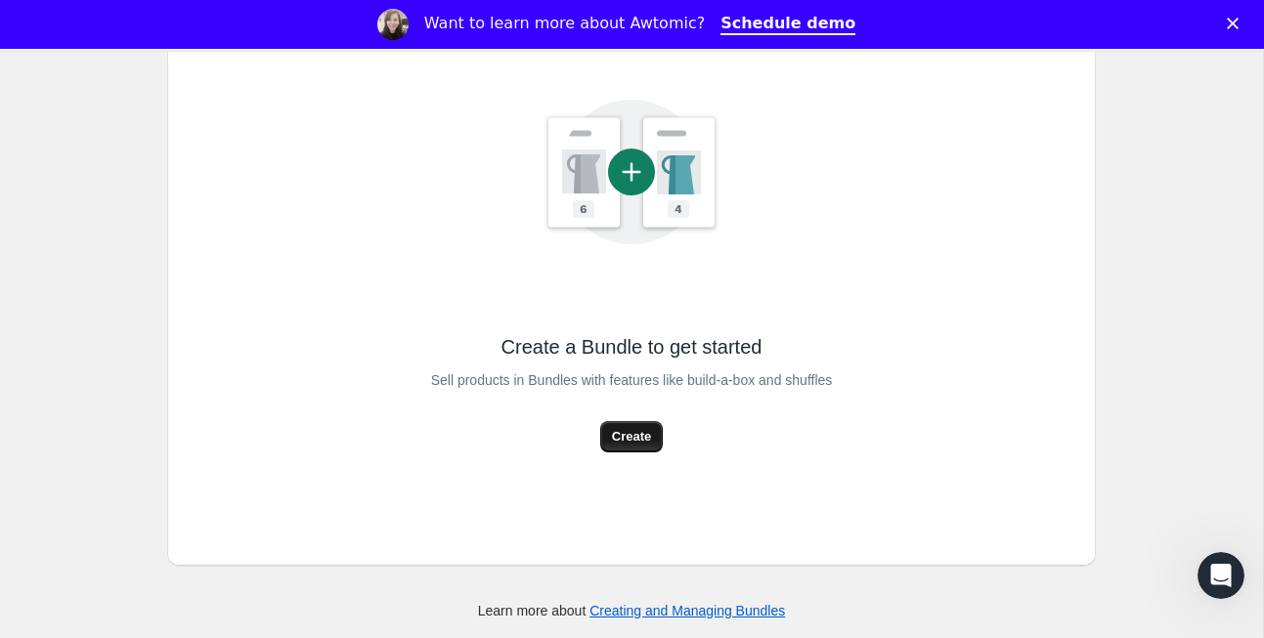
click at [618, 429] on span "Create" at bounding box center [631, 437] width 39 height 20
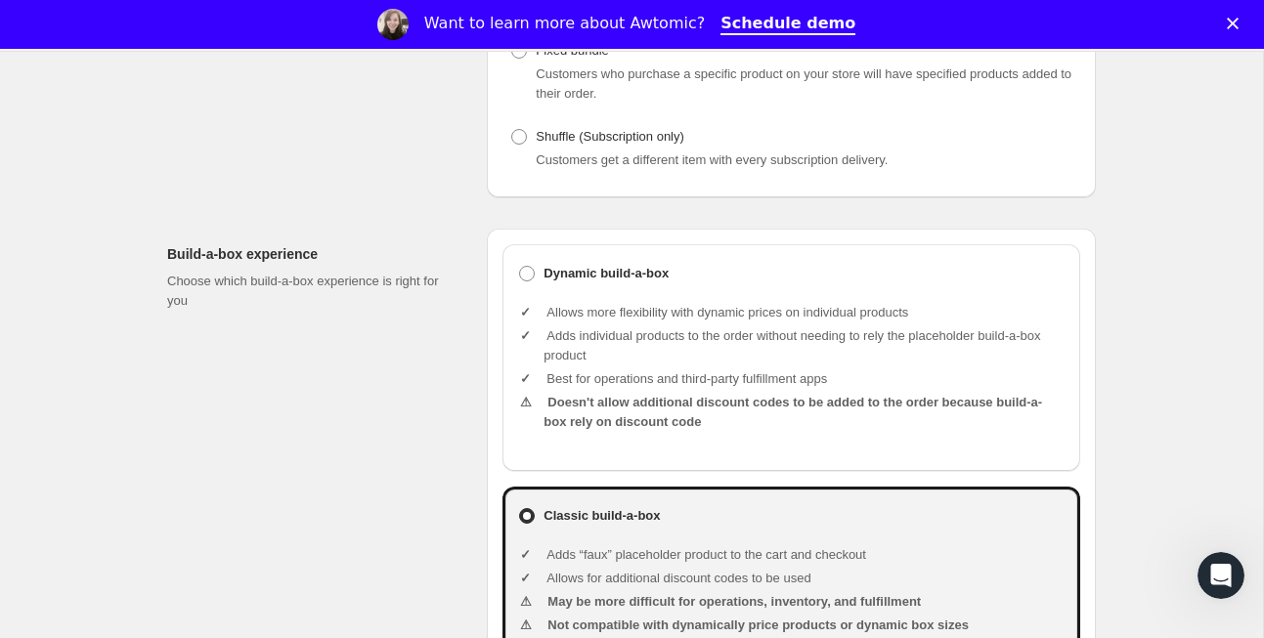
scroll to position [514, 0]
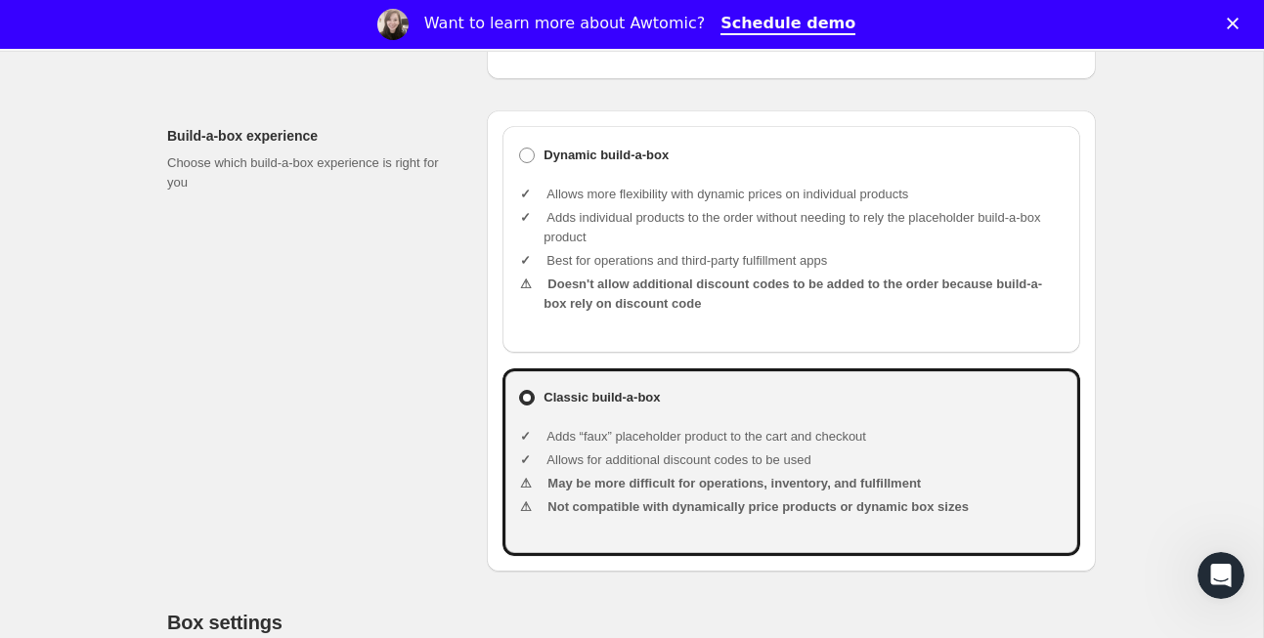
click at [596, 304] on li "Doesn't allow additional discount codes to be added to the order because build-…" at bounding box center [804, 294] width 521 height 39
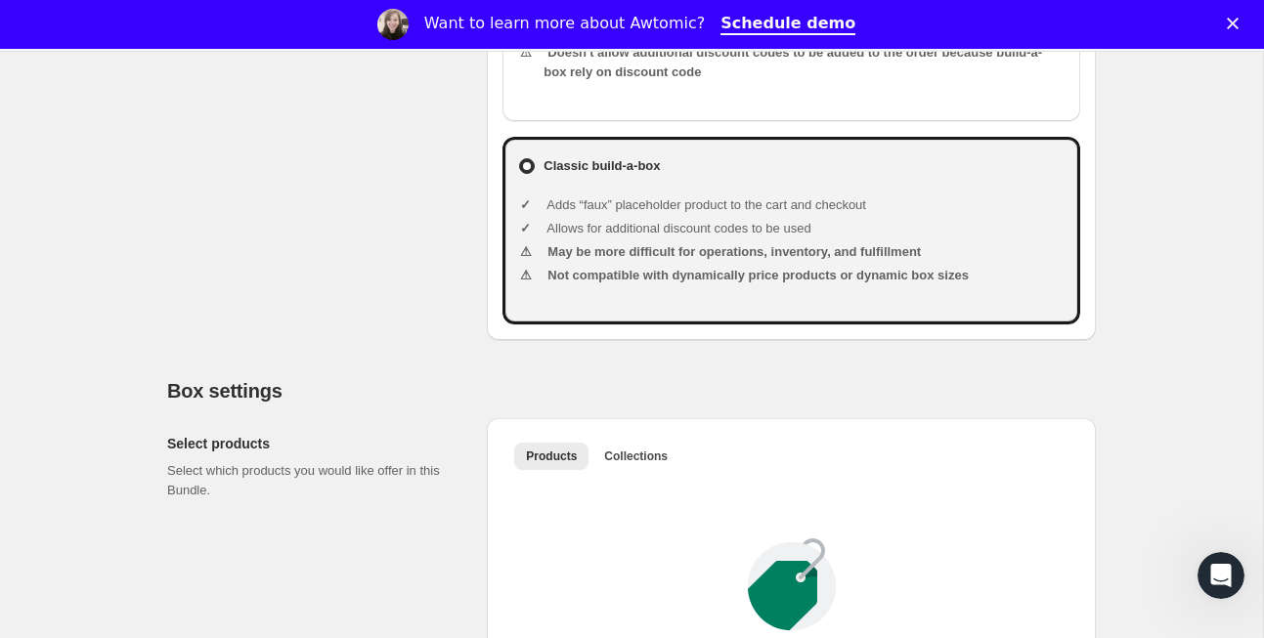
scroll to position [0, 0]
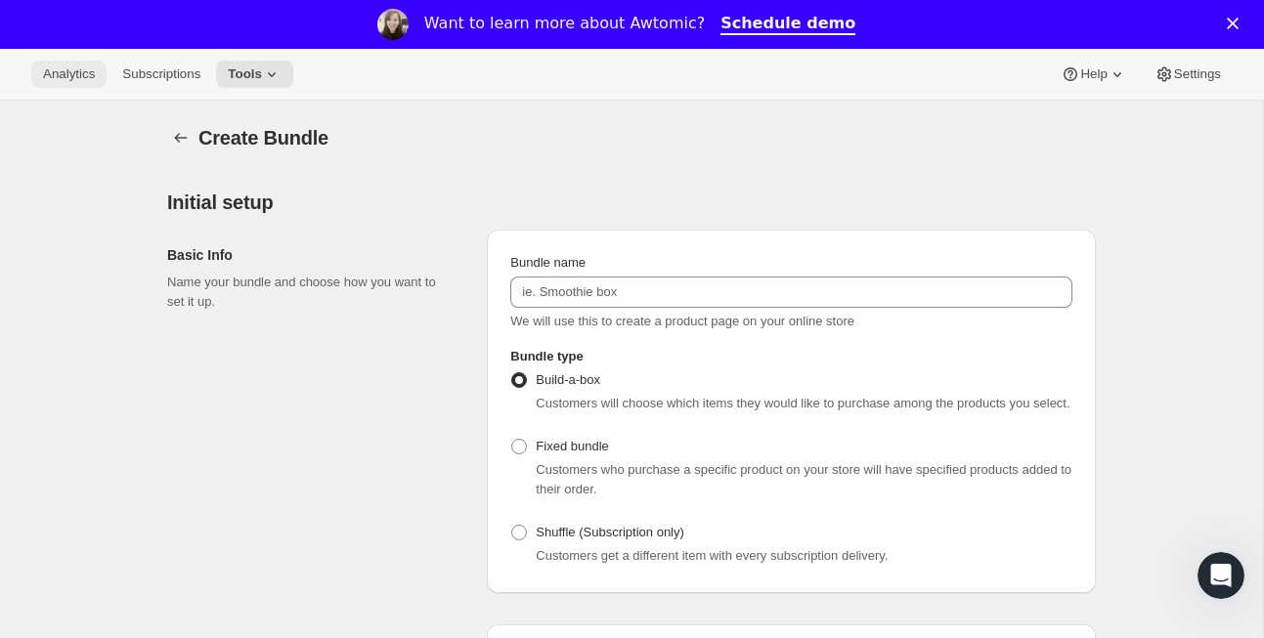
click at [61, 74] on span "Analytics" at bounding box center [69, 74] width 52 height 16
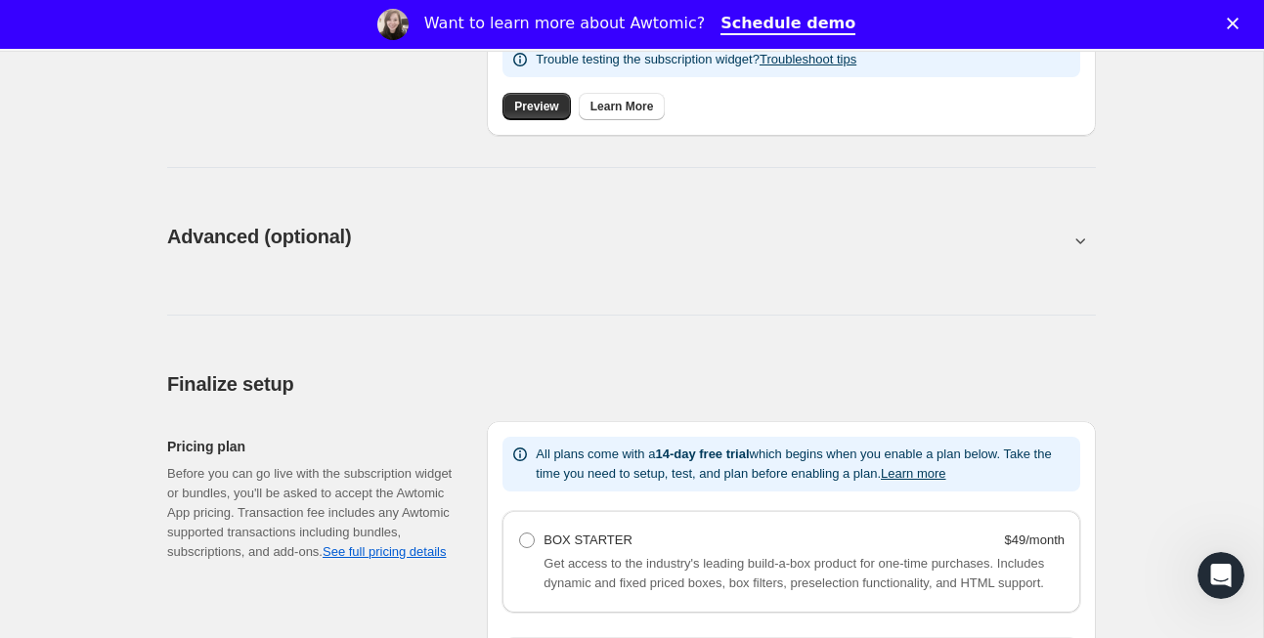
scroll to position [963, 0]
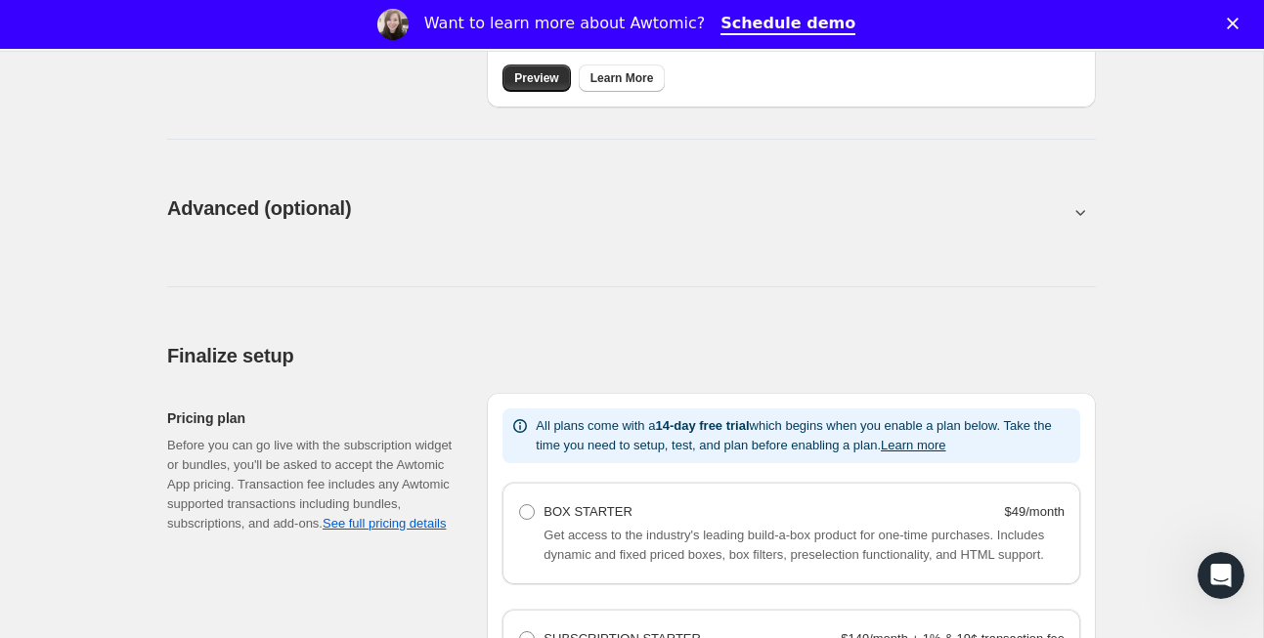
click at [1072, 208] on icon at bounding box center [1081, 212] width 20 height 20
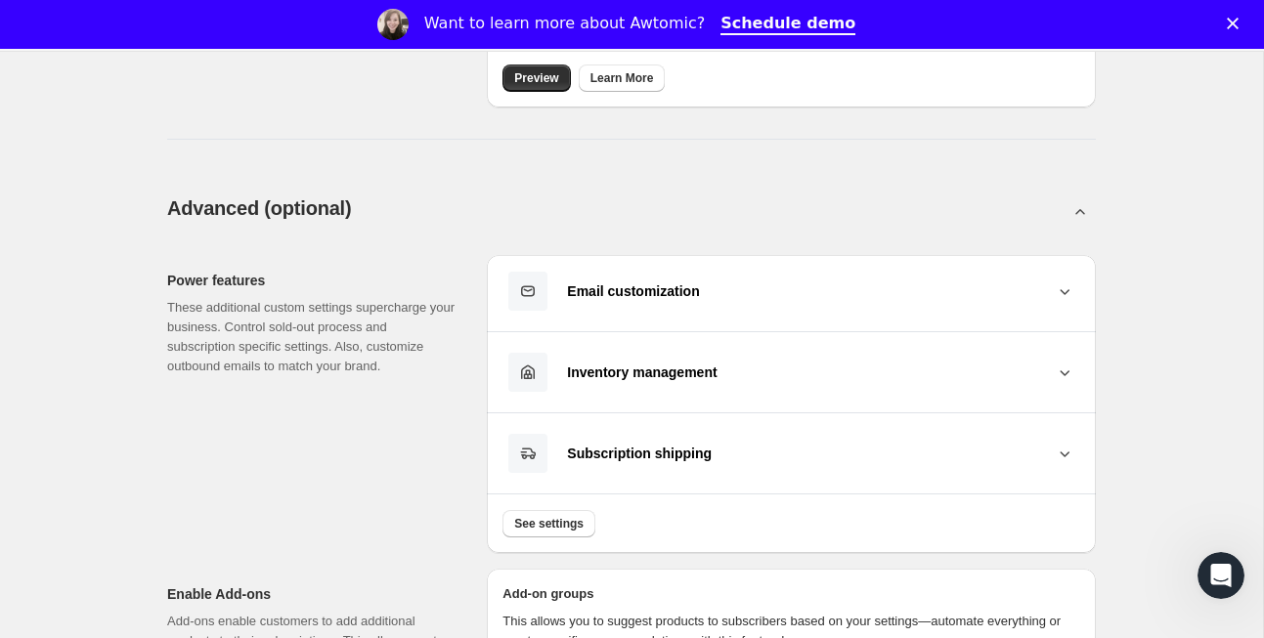
click at [1072, 208] on icon at bounding box center [1081, 212] width 20 height 20
type input "<div style="text-align: center"> <hr> <br/><h3>Having issues managing your subs…"
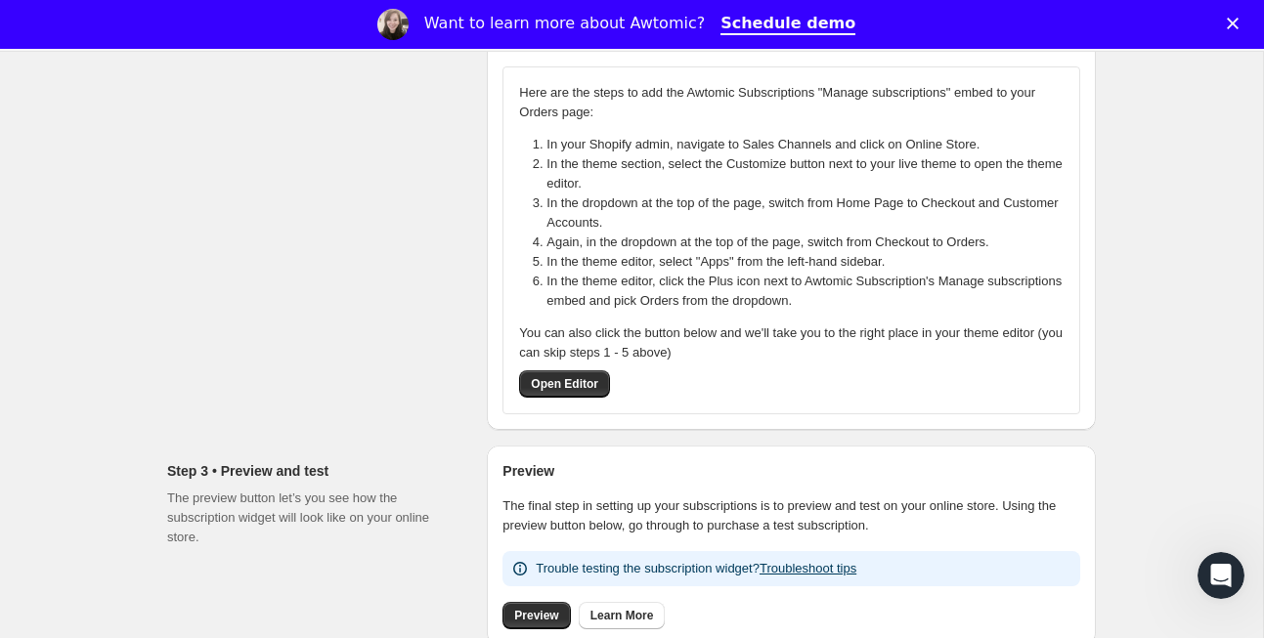
scroll to position [0, 0]
